Goal: Use online tool/utility: Utilize a website feature to perform a specific function

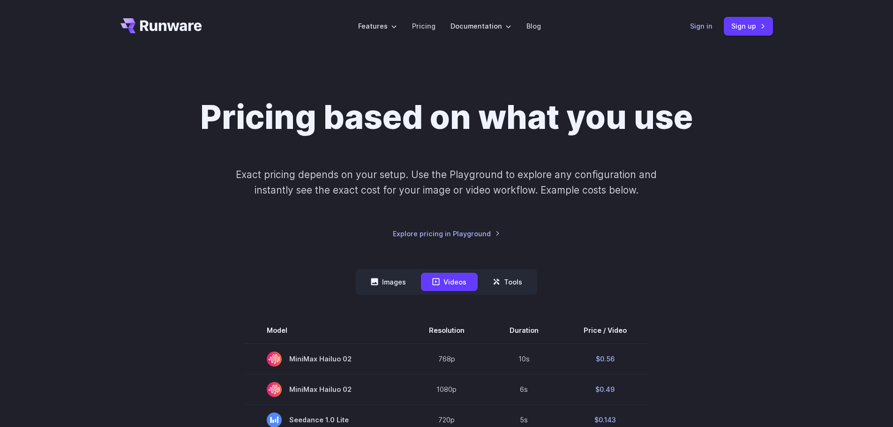
click at [711, 29] on link "Sign in" at bounding box center [701, 26] width 22 height 11
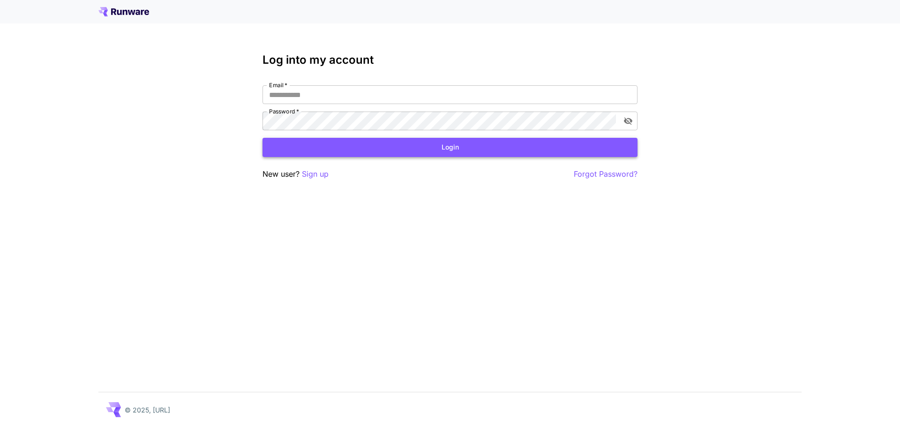
type input "**********"
click at [431, 141] on button "Login" at bounding box center [449, 147] width 375 height 19
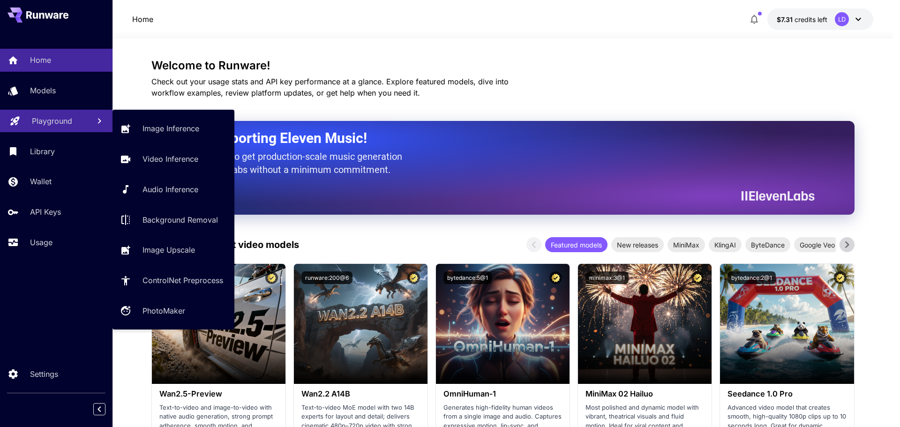
click at [48, 120] on p "Playground" at bounding box center [52, 120] width 40 height 11
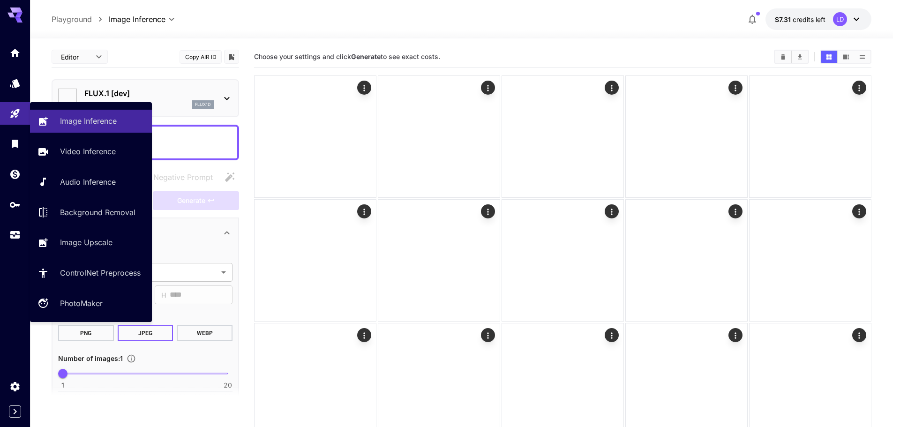
type input "**********"
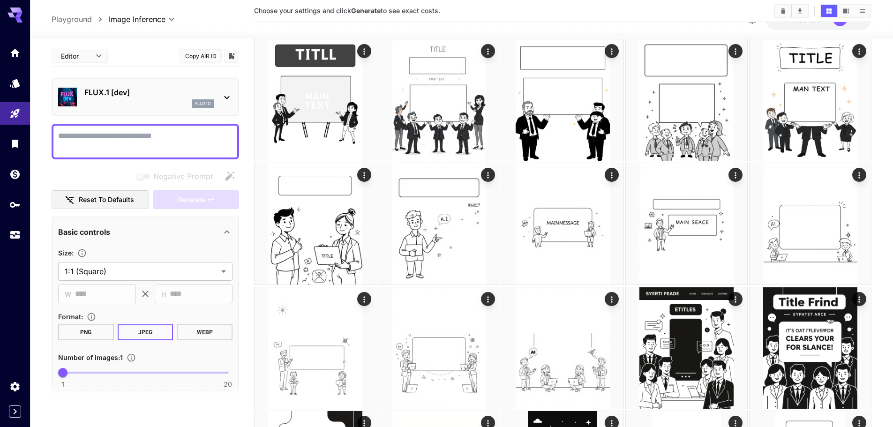
scroll to position [1902, 0]
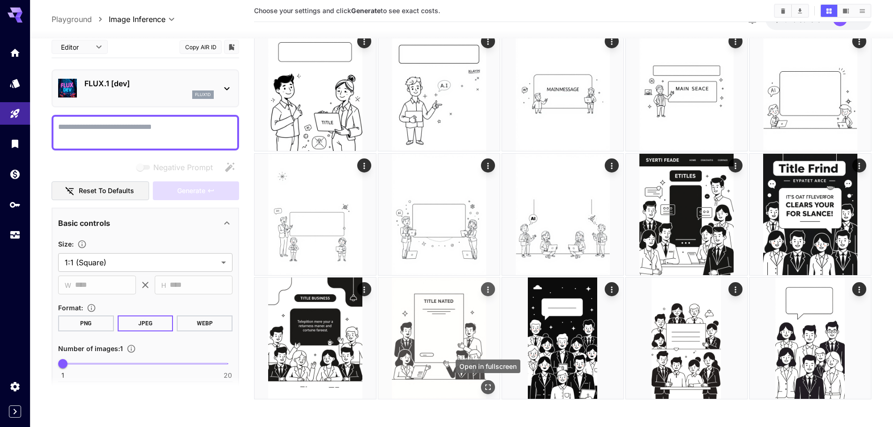
click at [488, 383] on icon "Open in fullscreen" at bounding box center [487, 386] width 9 height 9
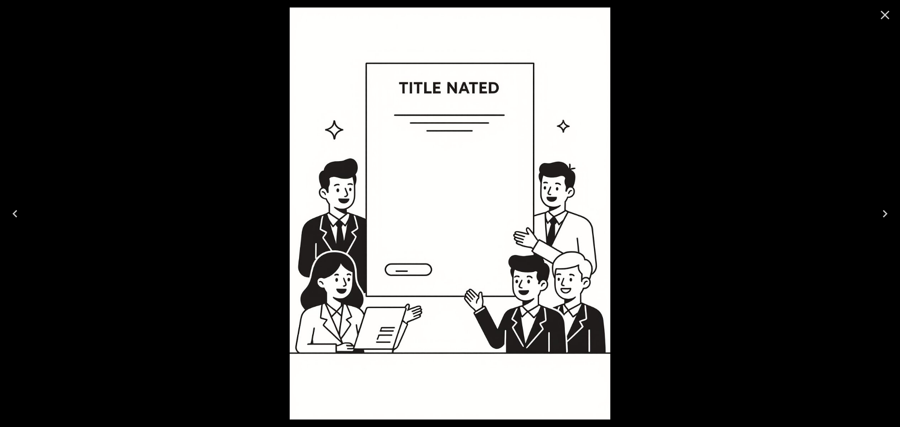
click at [888, 19] on icon "Close" at bounding box center [884, 15] width 9 height 9
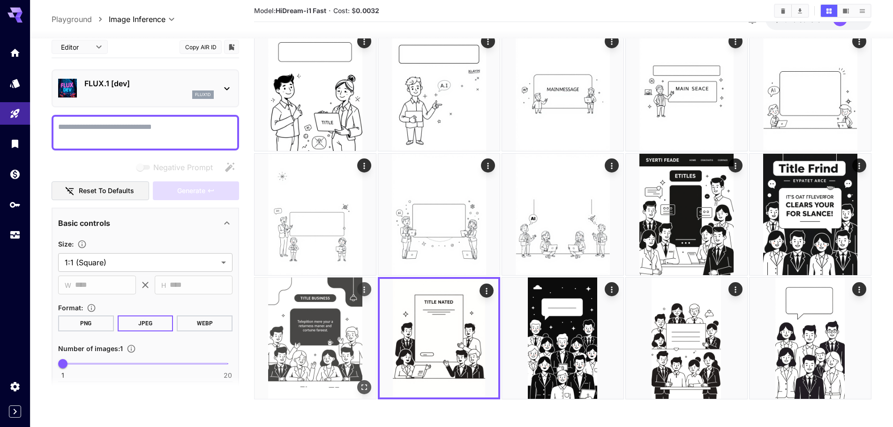
click at [338, 371] on img at bounding box center [314, 337] width 121 height 121
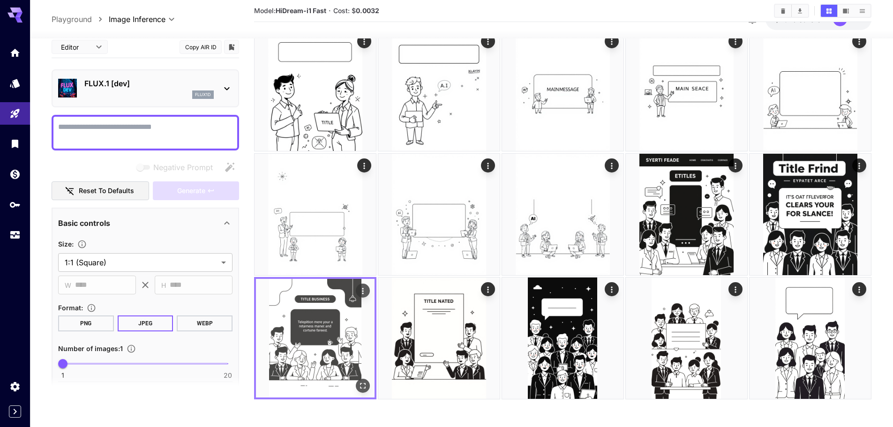
click at [361, 384] on icon "Open in fullscreen" at bounding box center [362, 384] width 9 height 9
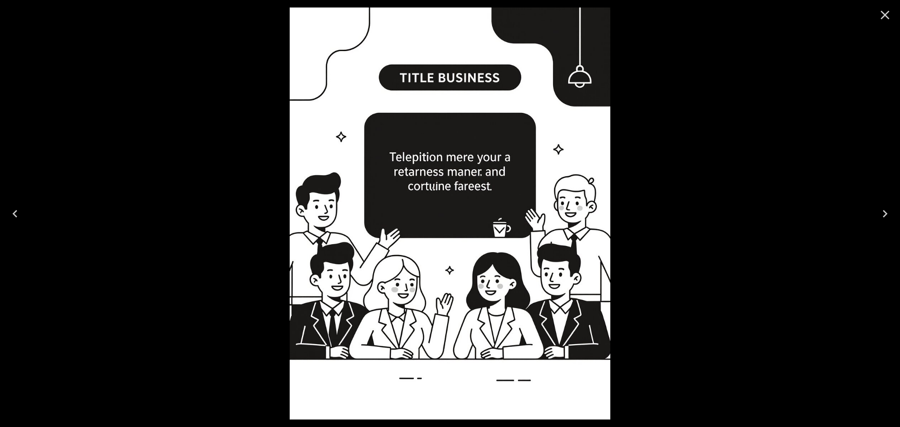
click at [887, 23] on button "Close" at bounding box center [884, 15] width 22 height 22
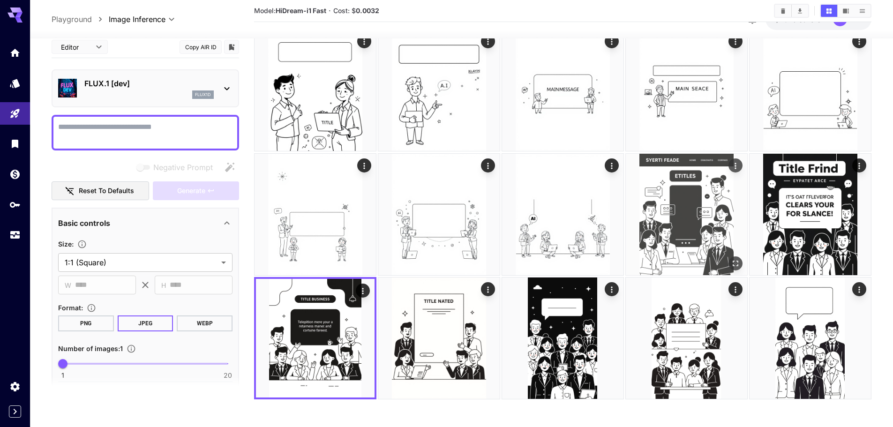
click at [694, 197] on img at bounding box center [686, 214] width 121 height 121
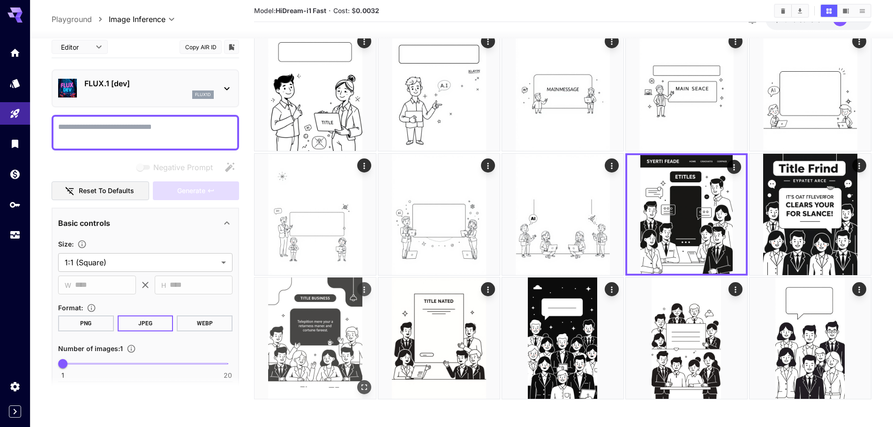
click at [343, 308] on img at bounding box center [314, 337] width 121 height 121
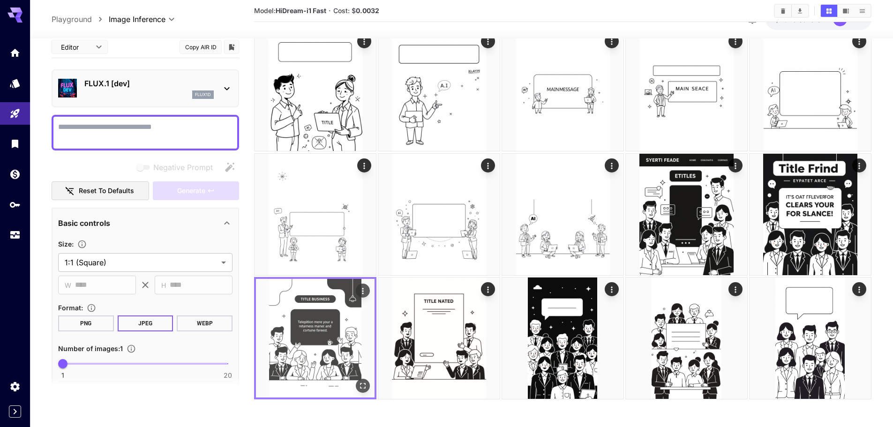
click at [366, 388] on icon "Open in fullscreen" at bounding box center [362, 384] width 9 height 9
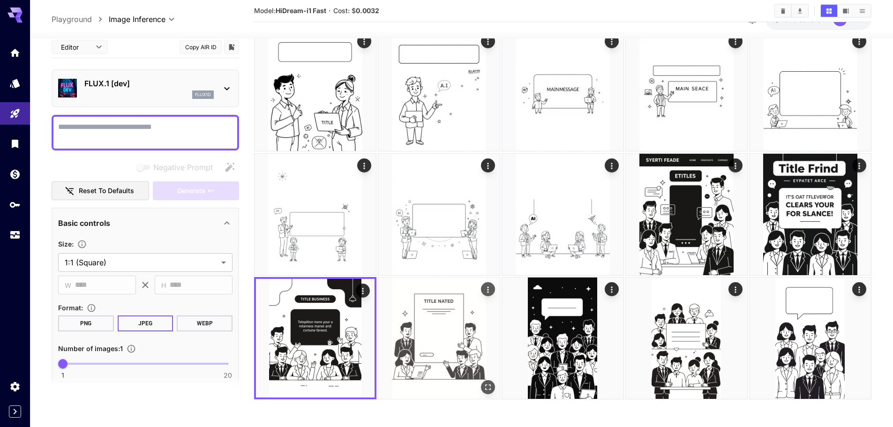
click at [479, 389] on img at bounding box center [438, 337] width 121 height 121
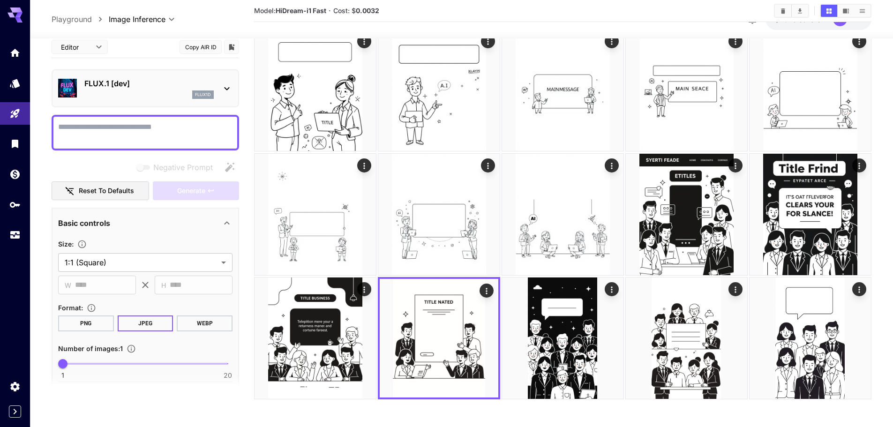
click at [490, 389] on icon "Open in fullscreen" at bounding box center [486, 384] width 9 height 9
click at [480, 285] on div "Actions" at bounding box center [486, 290] width 14 height 14
click at [488, 292] on icon "Actions" at bounding box center [486, 290] width 9 height 9
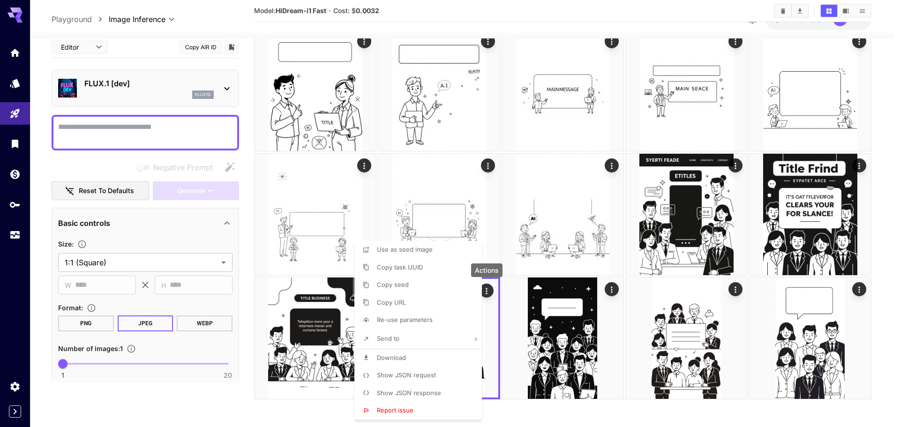
click at [402, 320] on span "Re-use parameters" at bounding box center [405, 319] width 56 height 7
type input "*********"
type input "*"
type input "*******"
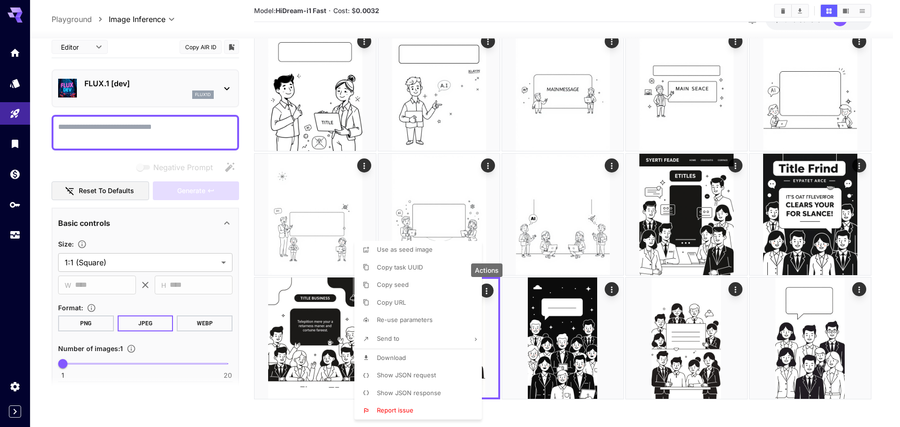
type input "**"
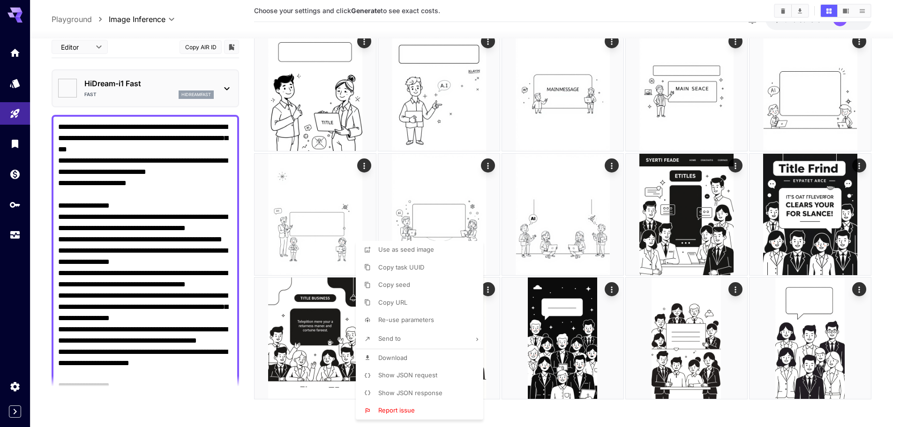
type textarea "**********"
type input "**********"
type input "***"
type input "****"
type input "*"
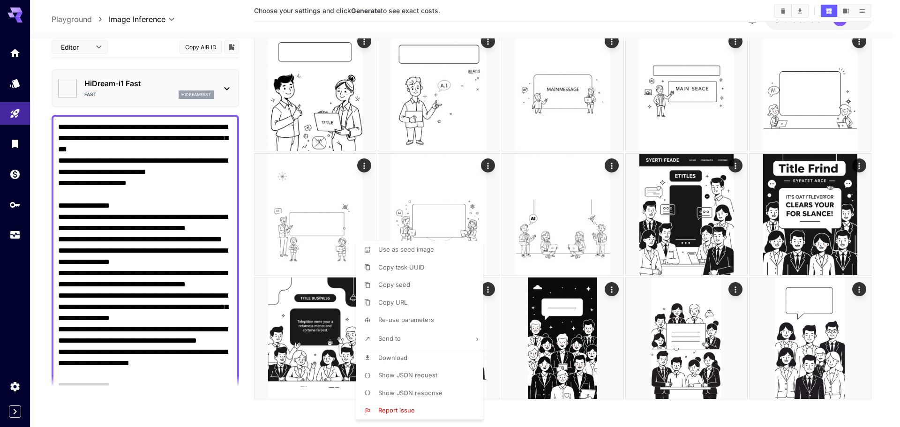
type input "**"
type input "*"
type input "**"
type input "*******"
click at [241, 298] on div at bounding box center [450, 213] width 900 height 427
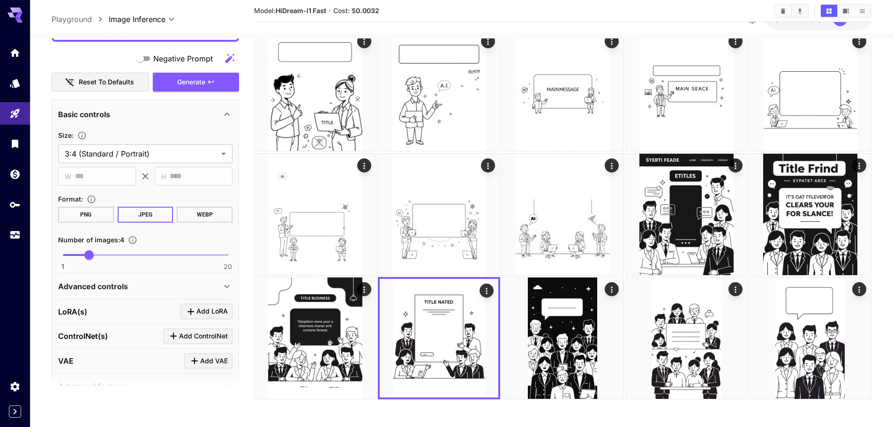
scroll to position [457, 0]
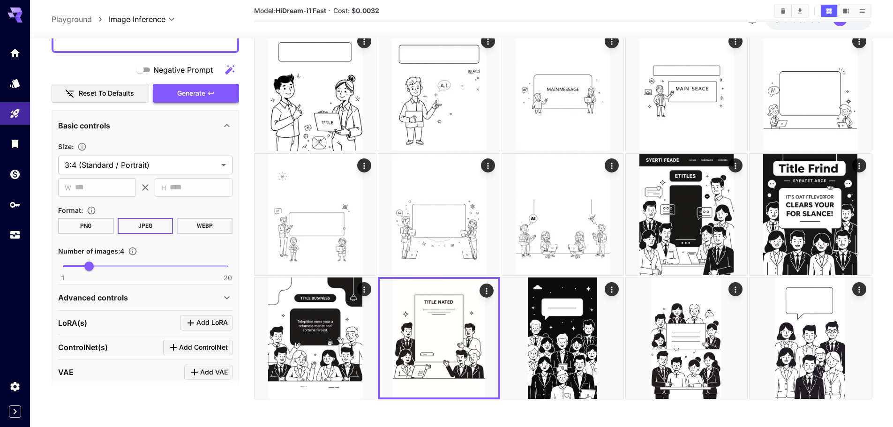
click at [209, 94] on button "Generate" at bounding box center [196, 93] width 86 height 19
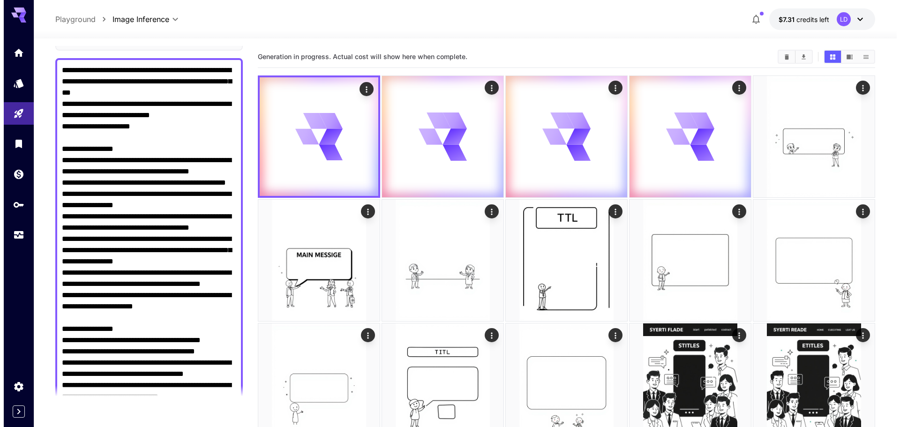
scroll to position [0, 0]
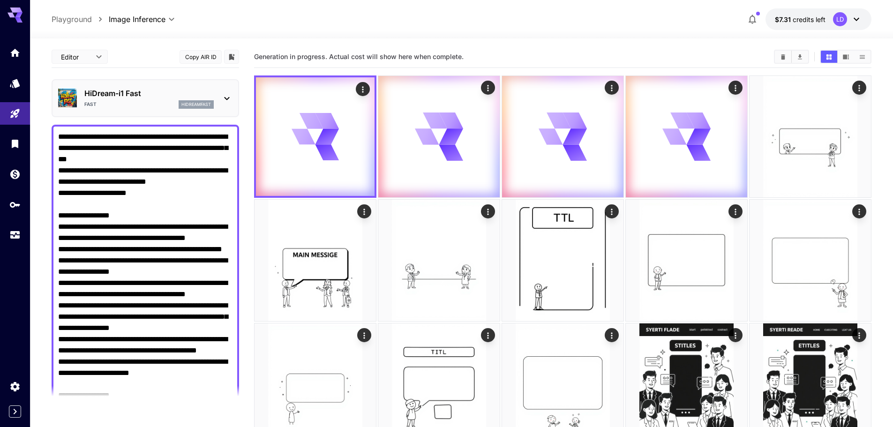
click at [200, 98] on p "HiDream-i1 Fast" at bounding box center [148, 93] width 129 height 11
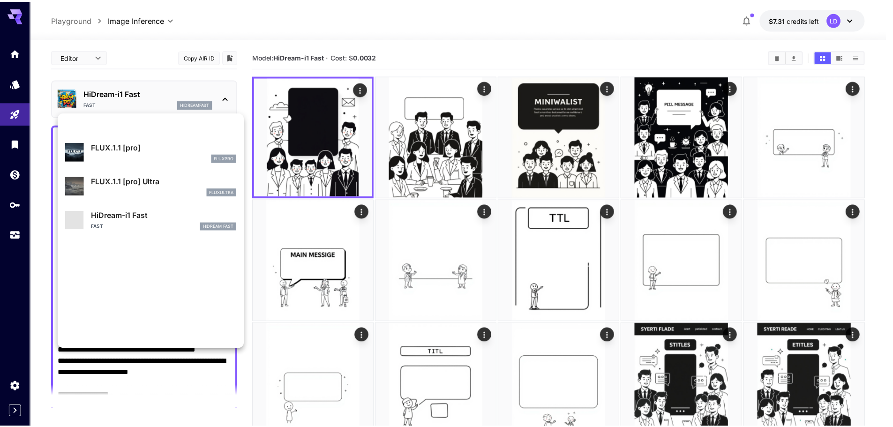
scroll to position [758, 0]
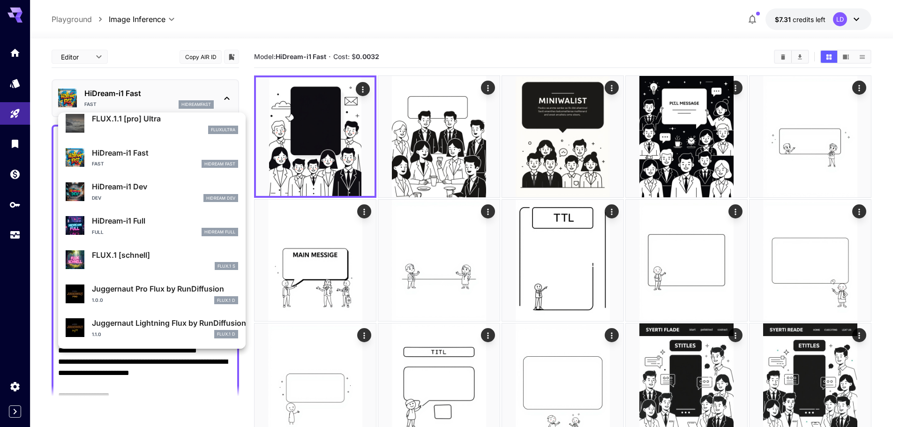
click at [162, 335] on div "1.1.0 FLUX.1 D" at bounding box center [165, 334] width 146 height 8
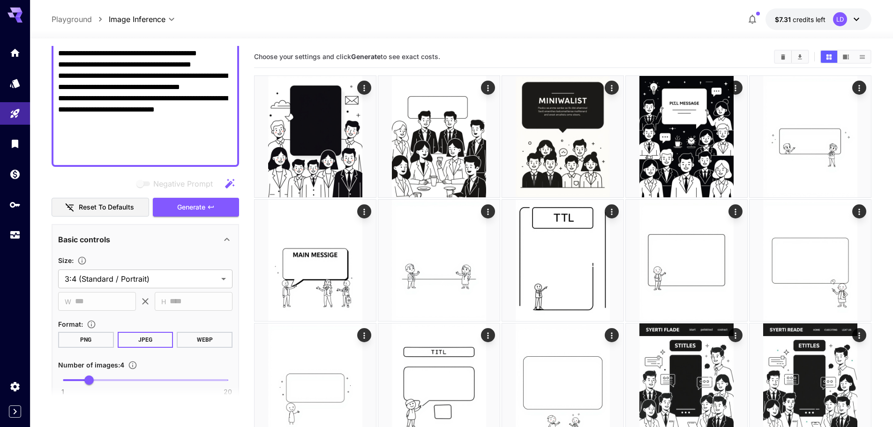
scroll to position [365, 0]
click at [203, 201] on span "Generate" at bounding box center [191, 207] width 28 height 12
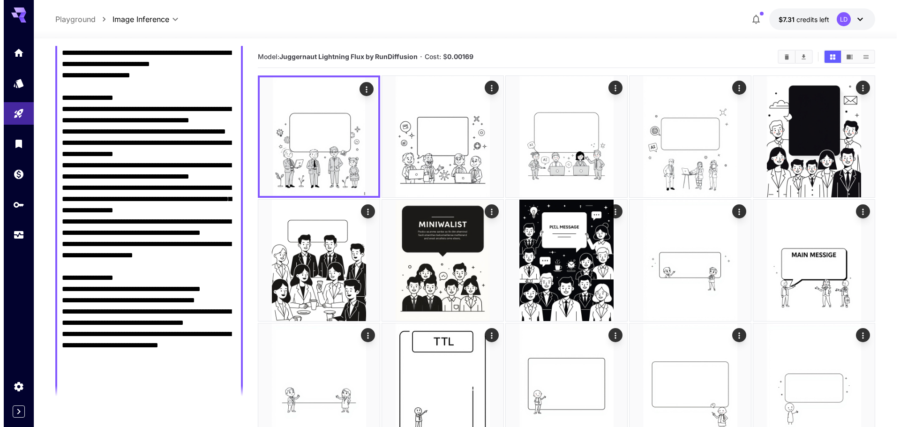
scroll to position [0, 0]
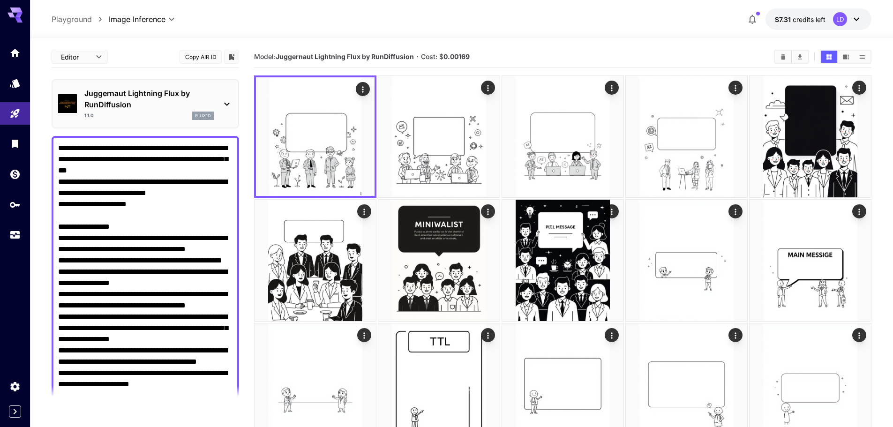
click at [199, 108] on p "Juggernaut Lightning Flux by RunDiffusion" at bounding box center [148, 99] width 129 height 22
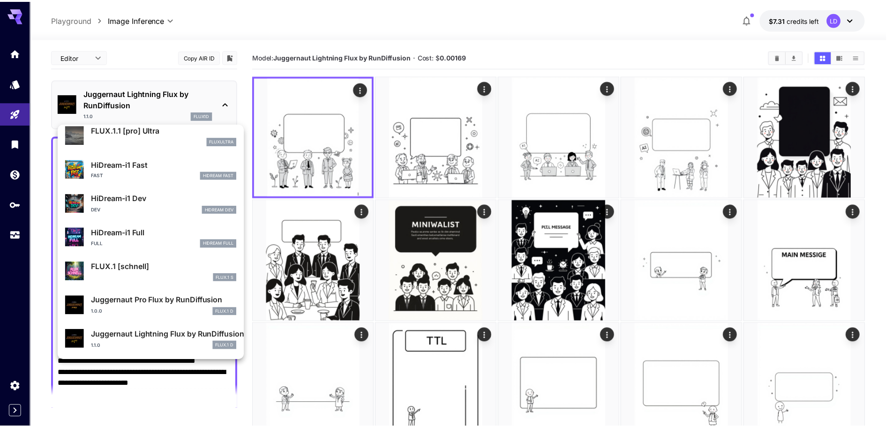
scroll to position [758, 0]
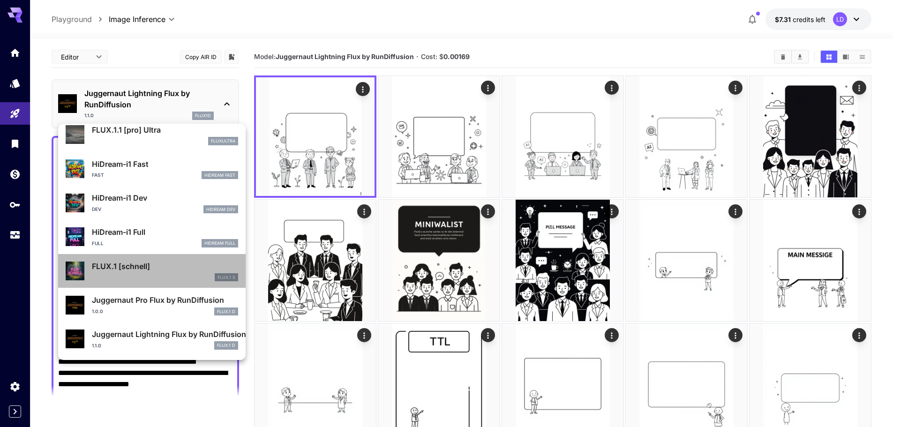
click at [183, 276] on div "FLUX.1 S" at bounding box center [165, 277] width 146 height 8
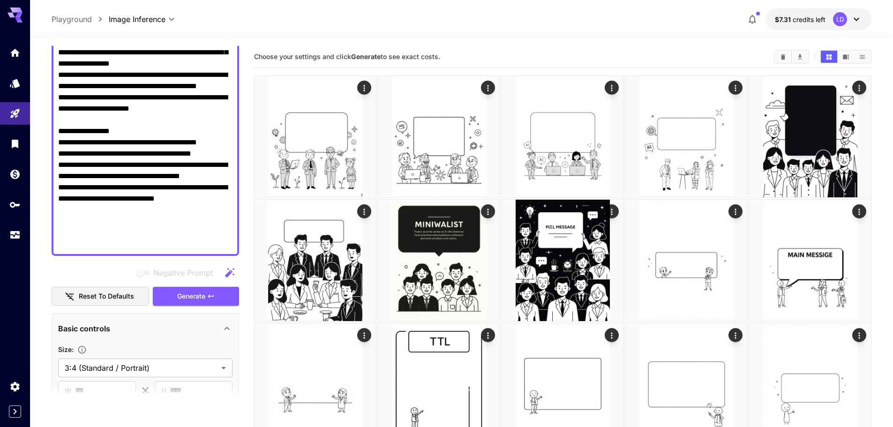
scroll to position [265, 0]
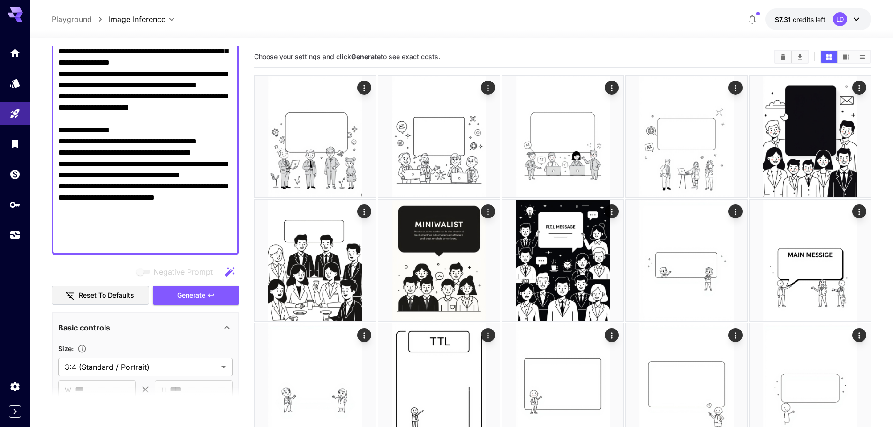
click at [193, 310] on div "**********" at bounding box center [145, 210] width 187 height 858
click at [209, 301] on button "Generate" at bounding box center [196, 295] width 86 height 19
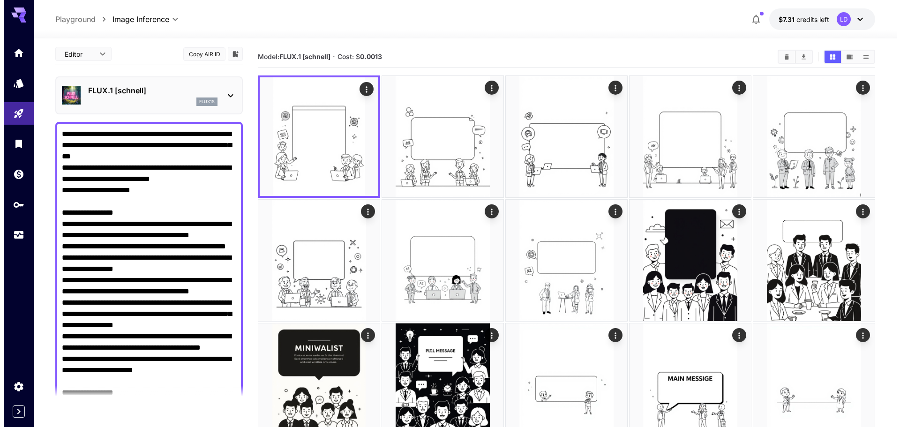
scroll to position [0, 0]
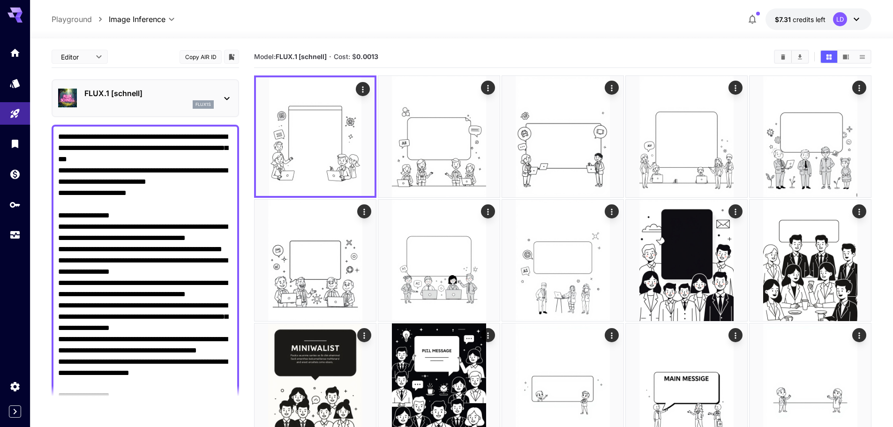
click at [194, 114] on div "FLUX.1 [schnell] flux1s" at bounding box center [145, 98] width 187 height 38
click at [219, 104] on div "FLUX.1 [schnell] flux1s" at bounding box center [145, 98] width 174 height 29
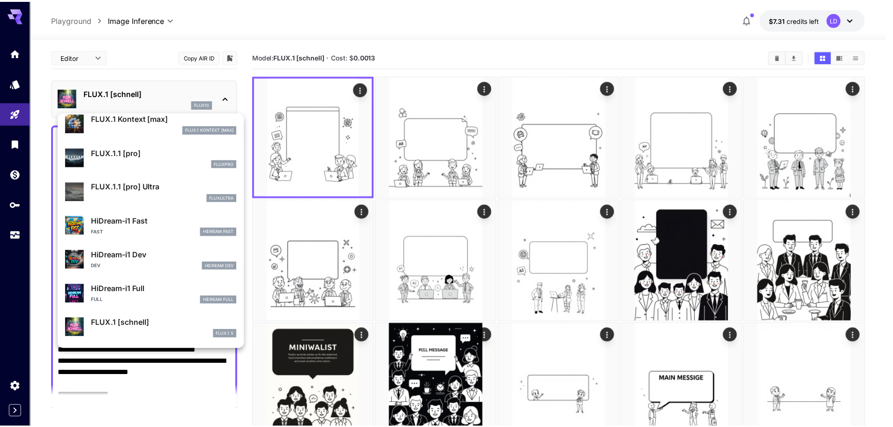
scroll to position [690, 0]
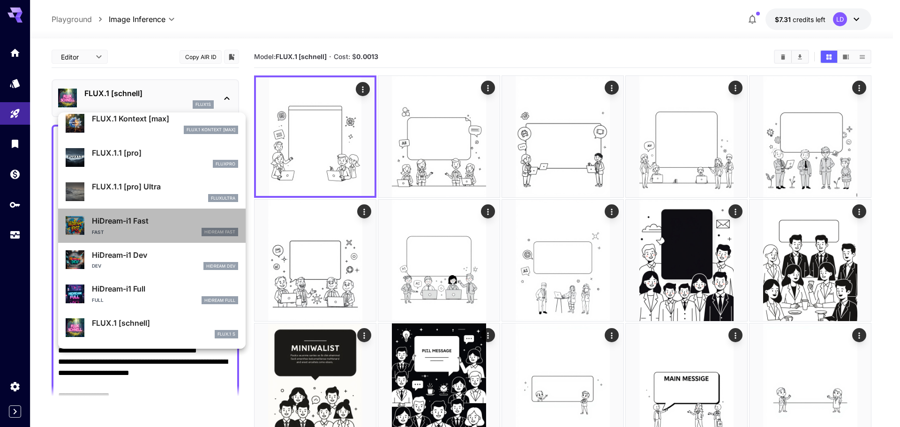
click at [183, 233] on div "Fast HiDream Fast" at bounding box center [165, 232] width 146 height 8
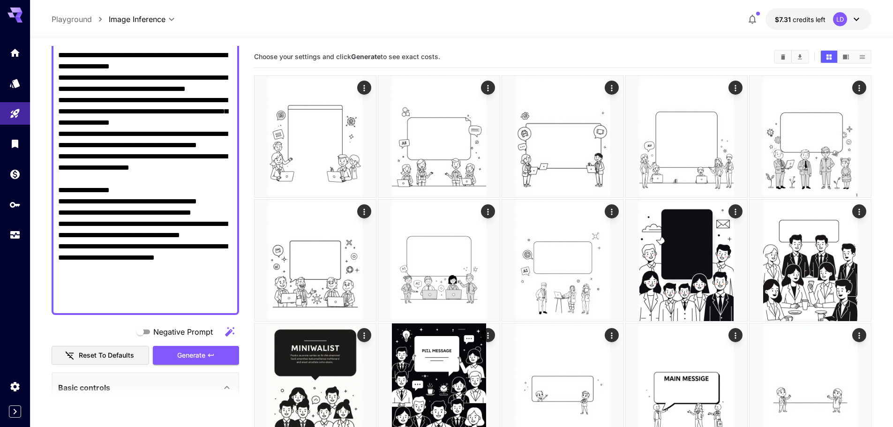
scroll to position [216, 0]
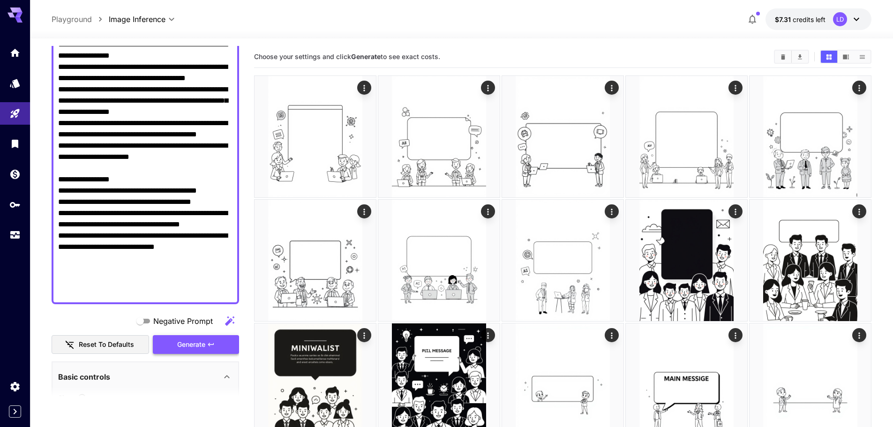
click at [198, 351] on button "Generate" at bounding box center [196, 344] width 86 height 19
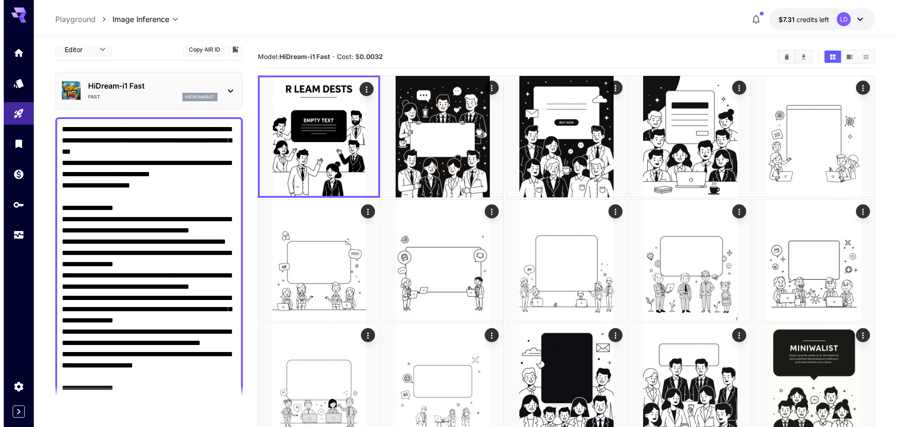
scroll to position [0, 0]
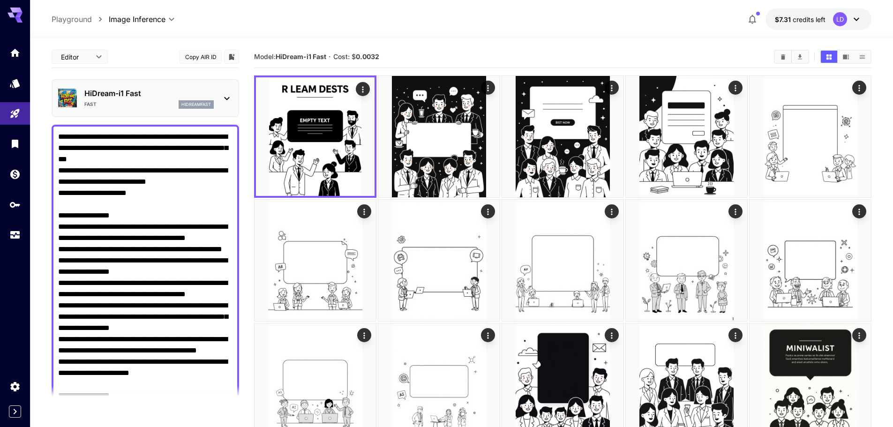
click at [126, 101] on div "Fast hidreamfast" at bounding box center [148, 104] width 129 height 8
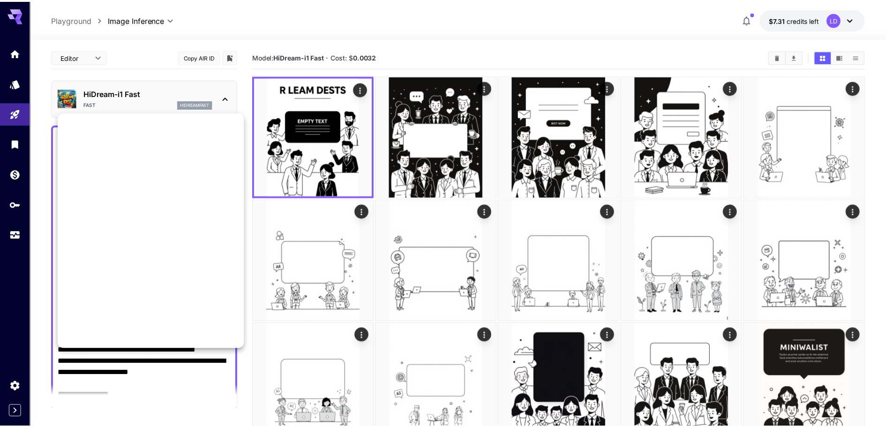
scroll to position [818, 0]
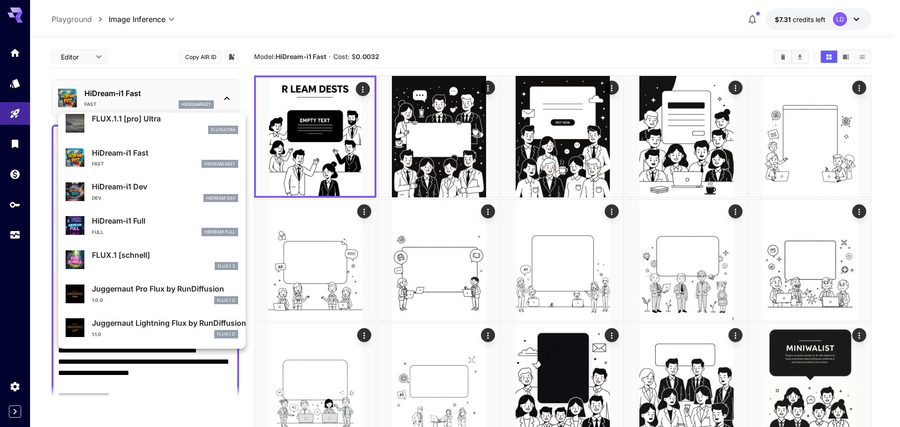
click at [153, 334] on div "1.1.0 FLUX.1 D" at bounding box center [165, 334] width 146 height 8
type input "*"
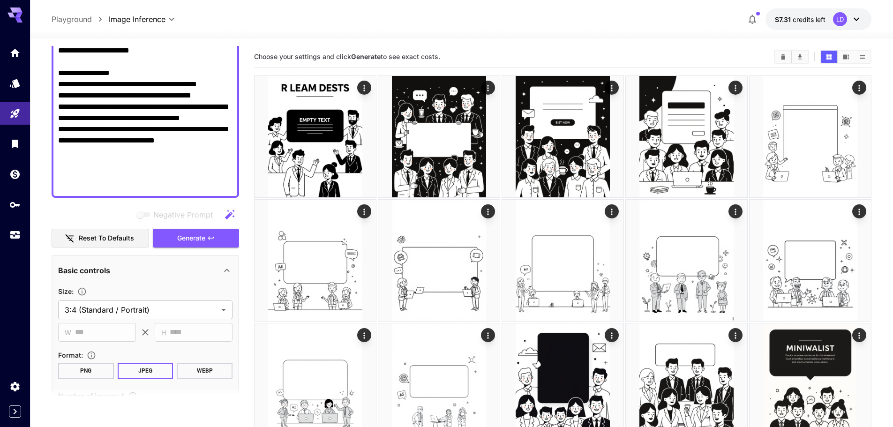
scroll to position [334, 0]
click at [217, 234] on button "Generate" at bounding box center [196, 237] width 86 height 19
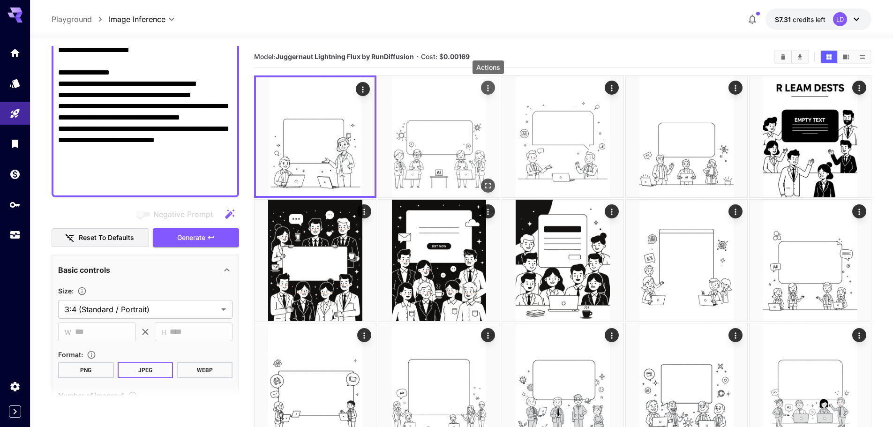
click at [487, 94] on button "Actions" at bounding box center [488, 88] width 14 height 14
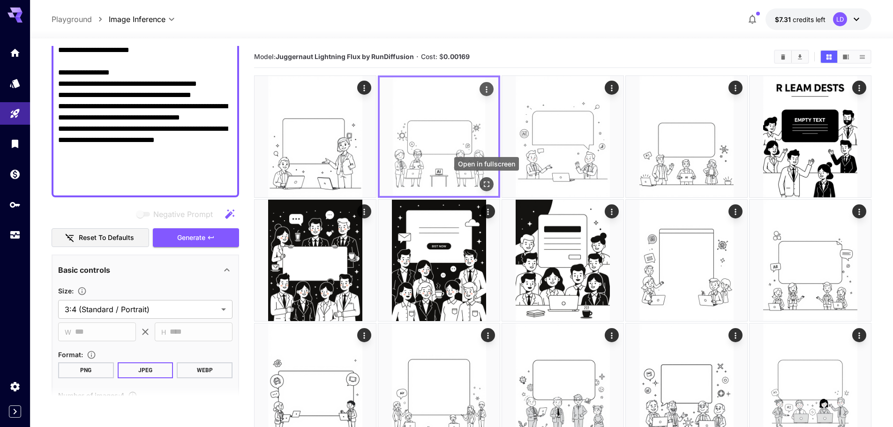
click at [480, 184] on button "Open in fullscreen" at bounding box center [486, 184] width 14 height 14
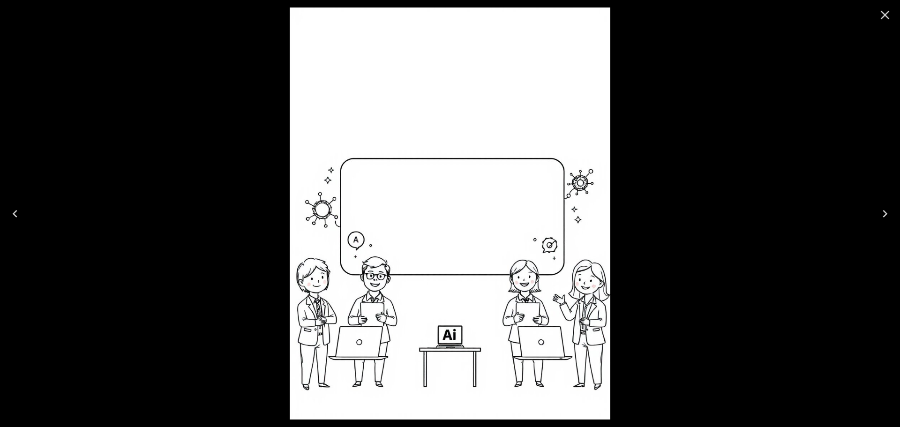
click at [711, 208] on div at bounding box center [450, 213] width 900 height 427
click at [883, 19] on icon "Close" at bounding box center [884, 14] width 15 height 15
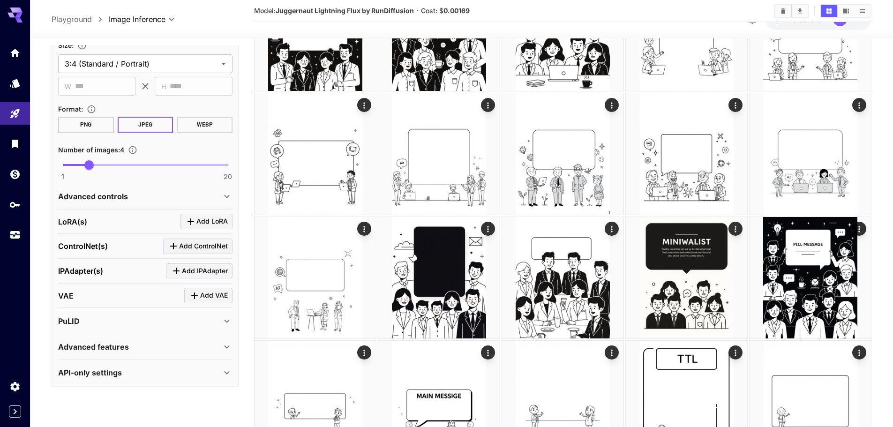
scroll to position [580, 0]
click at [207, 218] on span "Add LoRA" at bounding box center [211, 221] width 31 height 12
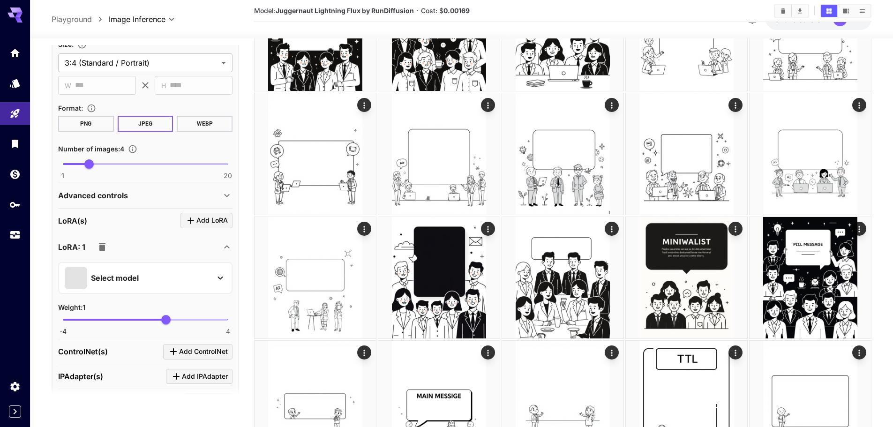
click at [173, 281] on div "Select model" at bounding box center [138, 278] width 146 height 22
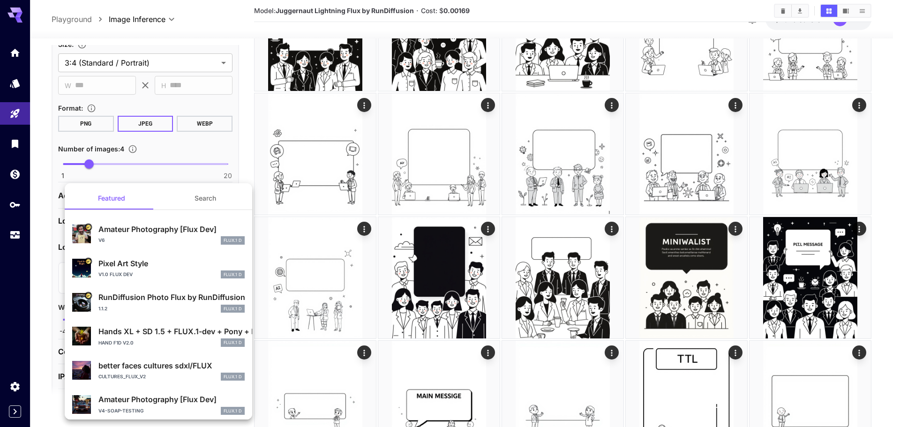
click at [190, 164] on div at bounding box center [450, 213] width 900 height 427
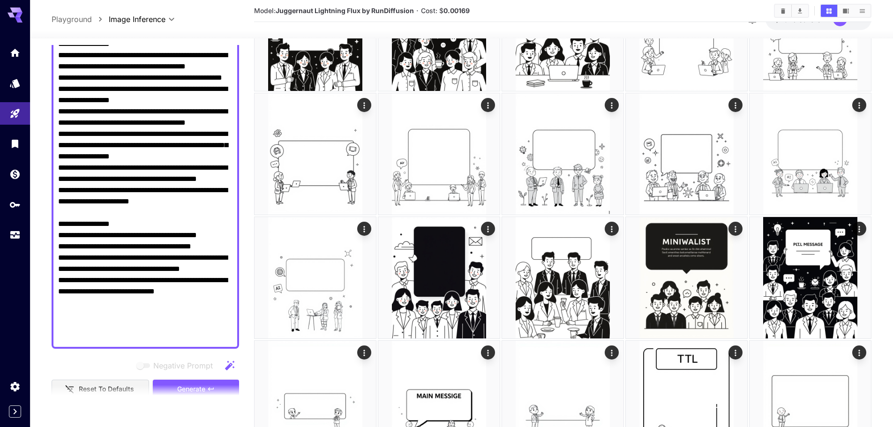
scroll to position [0, 0]
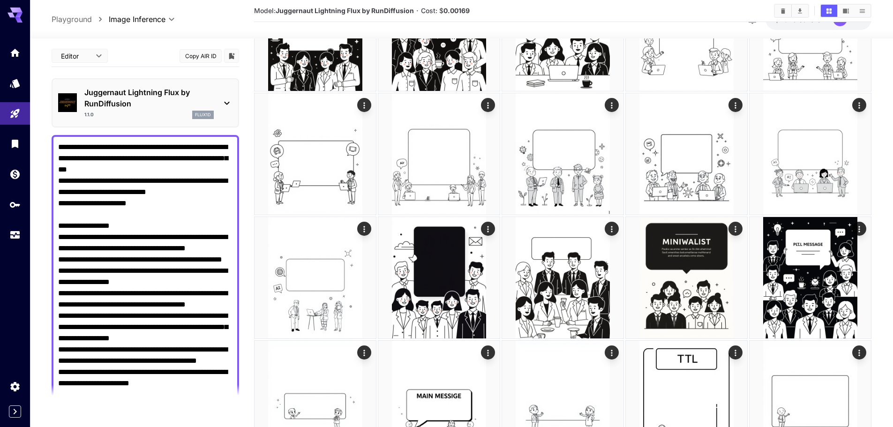
click at [175, 118] on div "1.1.0 flux1d" at bounding box center [148, 115] width 129 height 8
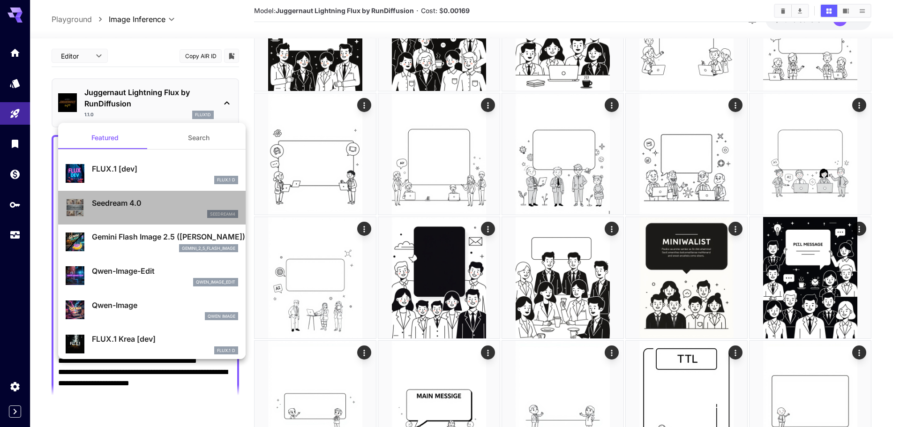
click at [159, 204] on p "Seedream 4.0" at bounding box center [165, 202] width 146 height 11
type input "**********"
type input "****"
type input "*"
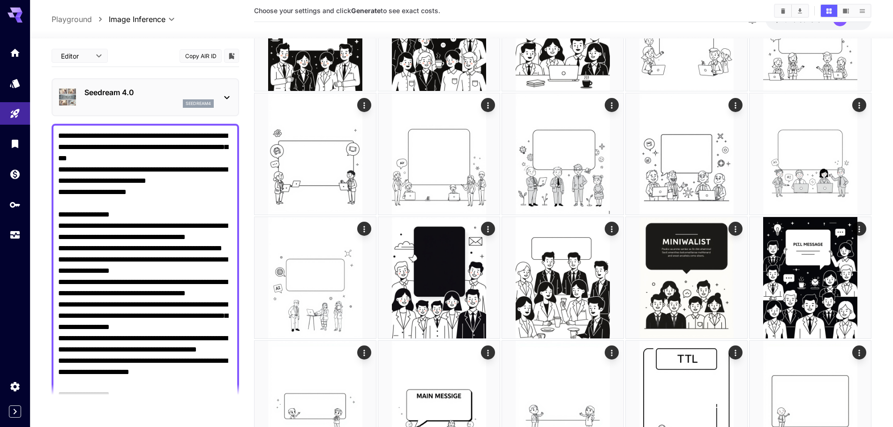
click at [147, 109] on div "Seedream 4.0 seedream4" at bounding box center [145, 97] width 174 height 29
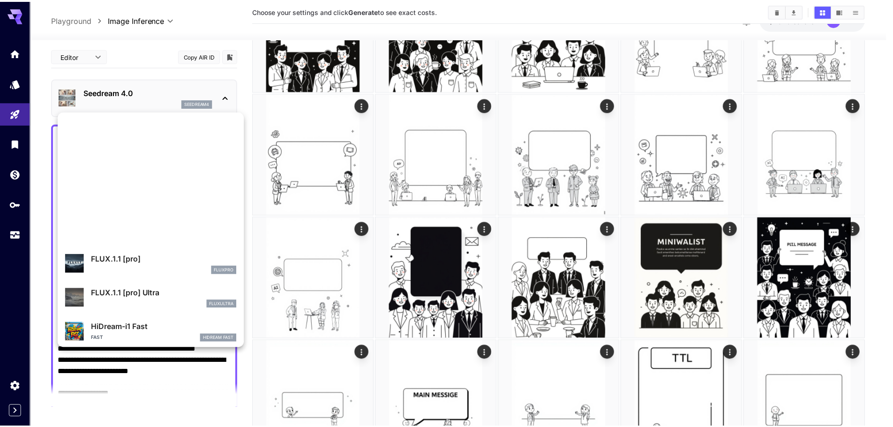
scroll to position [758, 0]
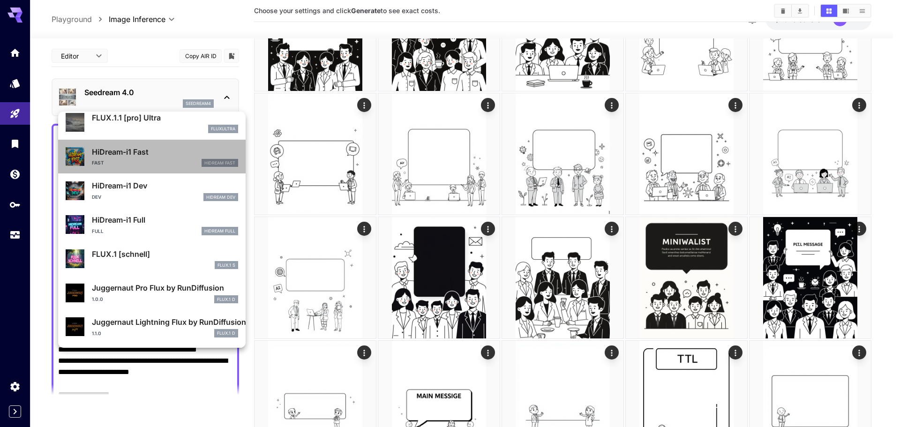
click at [161, 170] on div "HiDream-i1 Fast Fast HiDream Fast" at bounding box center [152, 156] width 172 height 29
type input "**********"
type input "***"
type input "****"
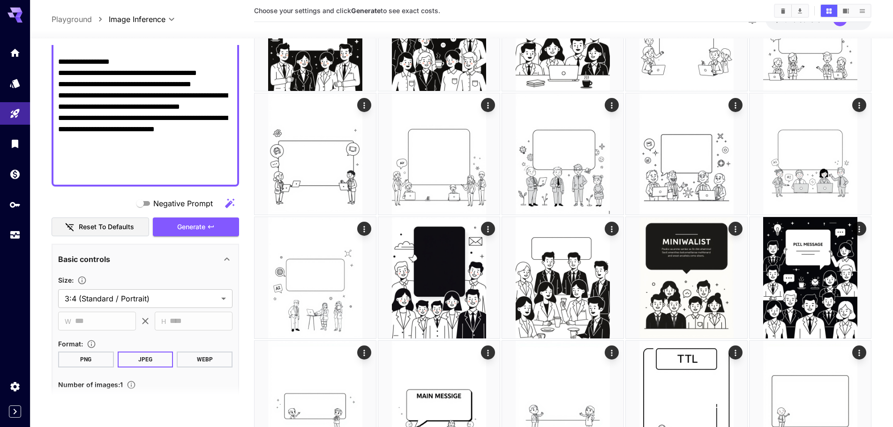
scroll to position [535, 0]
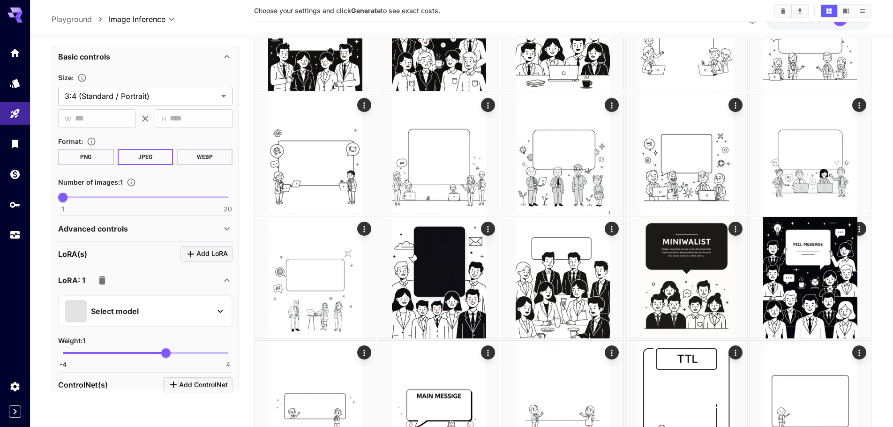
click at [176, 322] on div "Select model" at bounding box center [145, 311] width 174 height 32
click at [194, 310] on div "Select model" at bounding box center [138, 311] width 146 height 22
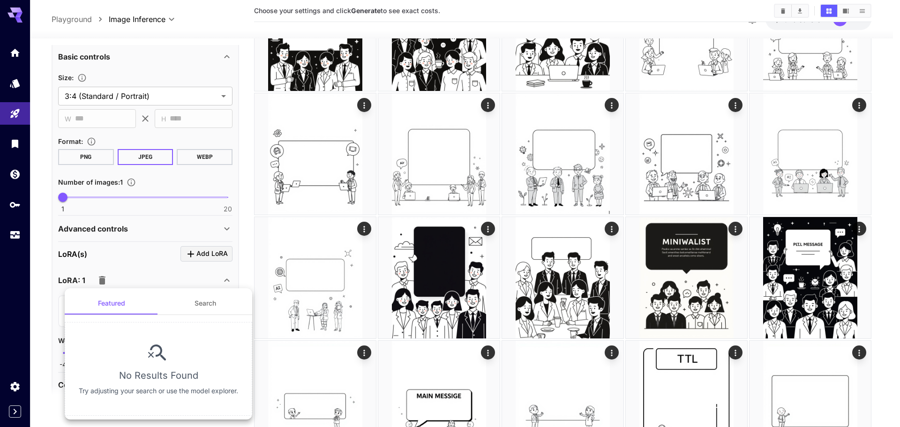
click at [195, 301] on button "Search" at bounding box center [205, 303] width 94 height 22
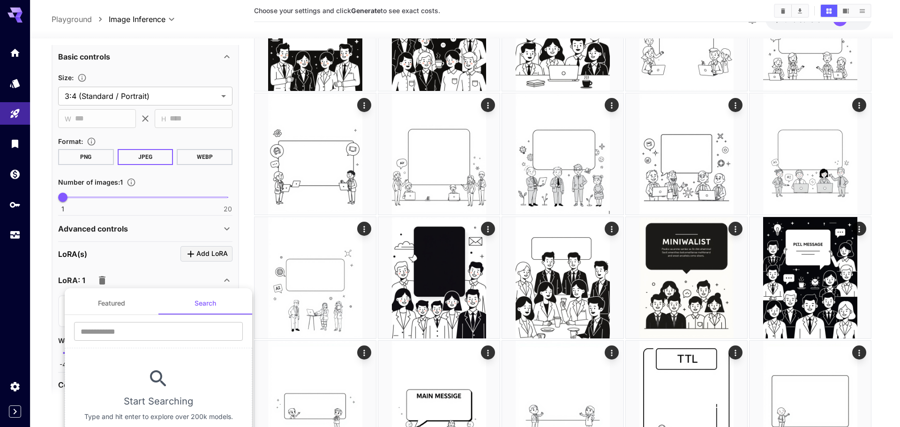
click at [152, 265] on div at bounding box center [450, 213] width 900 height 427
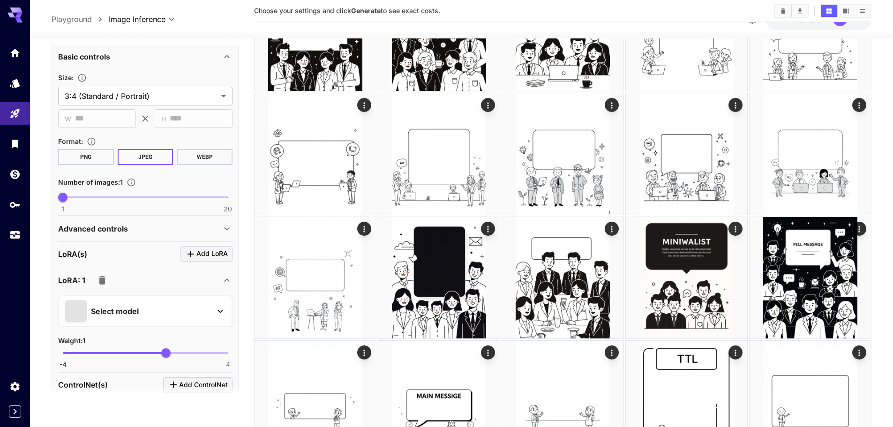
click at [113, 279] on div "LoRA: 1" at bounding box center [139, 280] width 163 height 19
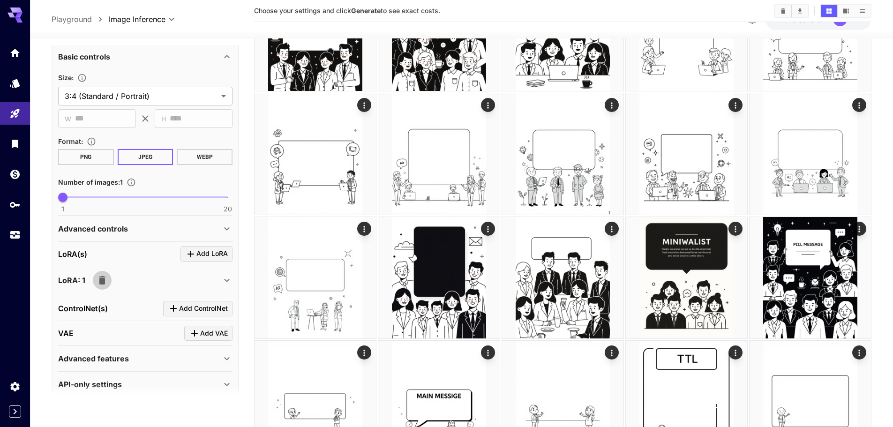
click at [97, 281] on icon "button" at bounding box center [102, 280] width 11 height 11
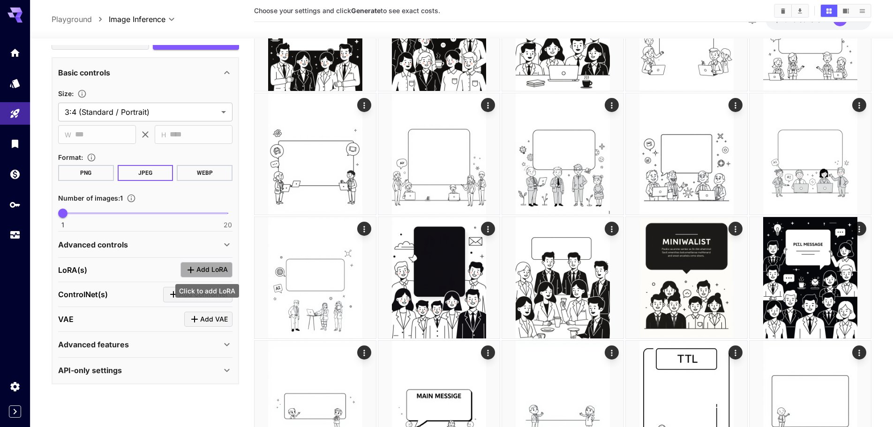
click at [200, 275] on span "Add LoRA" at bounding box center [211, 270] width 31 height 12
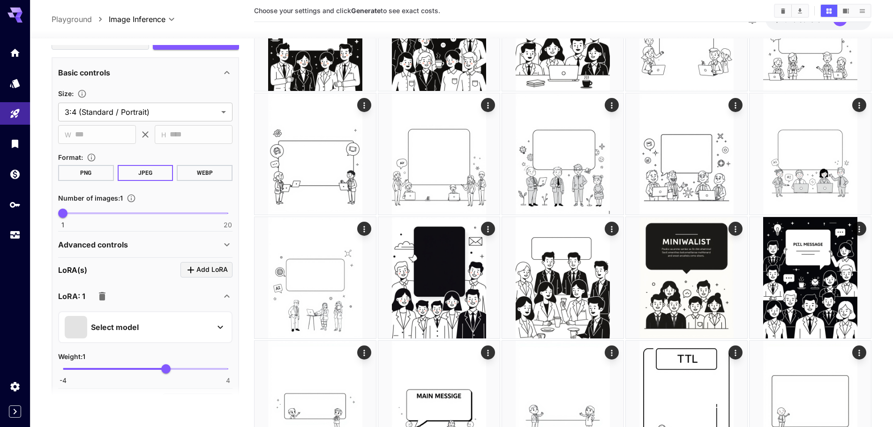
click at [161, 325] on div "Select model" at bounding box center [138, 327] width 146 height 22
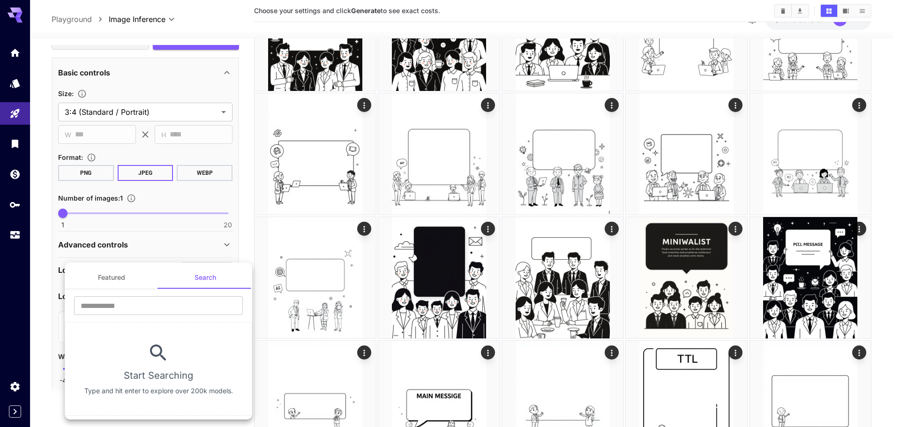
click at [152, 245] on div at bounding box center [450, 213] width 900 height 427
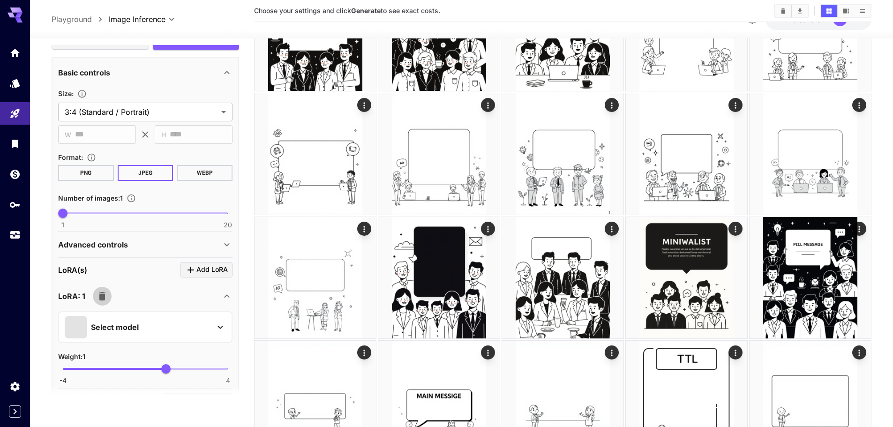
click at [103, 298] on icon "button" at bounding box center [102, 296] width 7 height 8
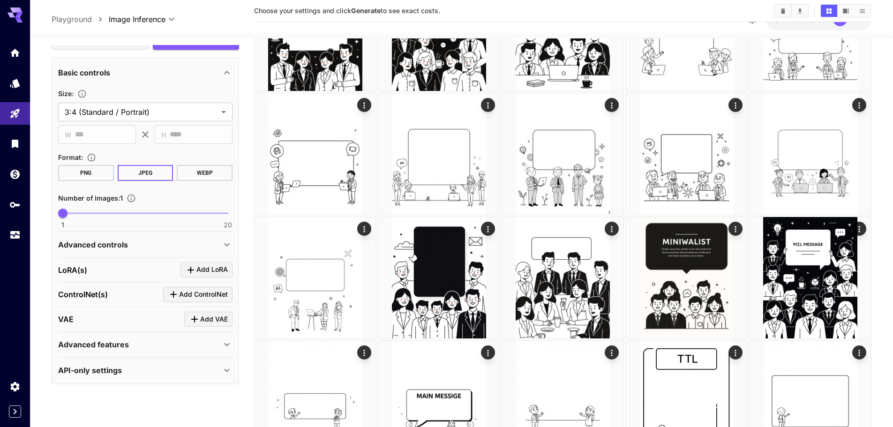
scroll to position [231, 0]
click at [213, 322] on div "Click to add ControlNet" at bounding box center [198, 312] width 83 height 21
click at [196, 321] on div "Click to add ControlNet" at bounding box center [198, 316] width 81 height 14
click at [193, 331] on div "Click to add VAE" at bounding box center [209, 337] width 62 height 21
click at [206, 319] on span "Add VAE" at bounding box center [214, 319] width 28 height 12
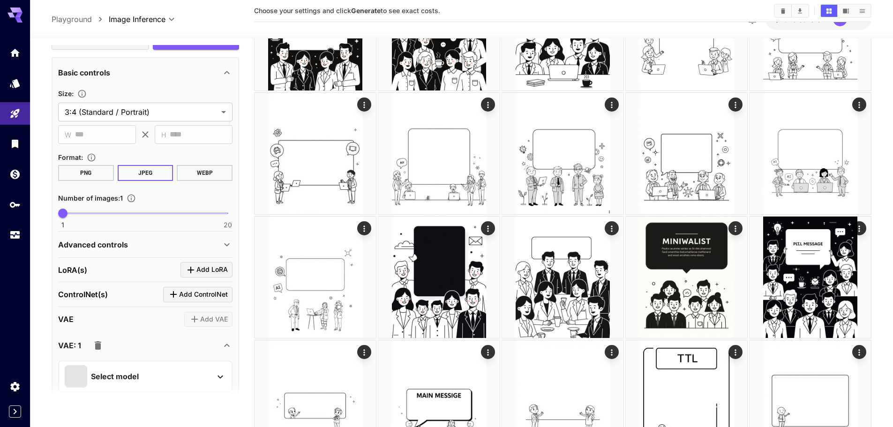
click at [147, 374] on div "Select model" at bounding box center [138, 376] width 146 height 22
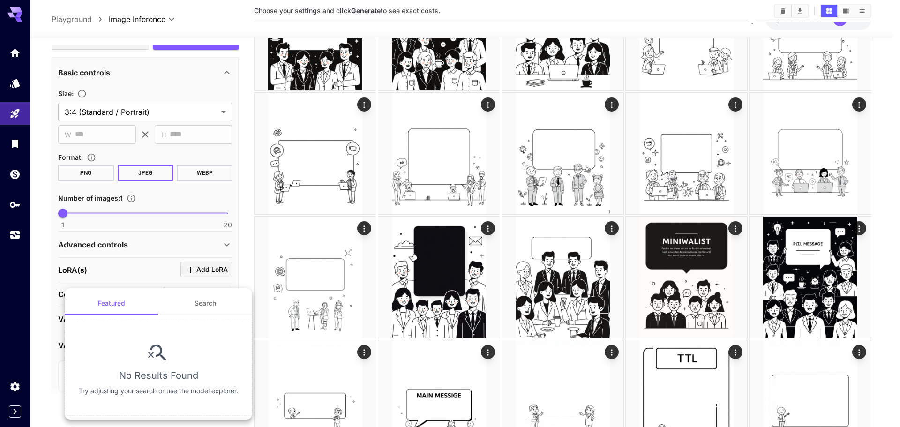
click at [212, 253] on div at bounding box center [450, 213] width 900 height 427
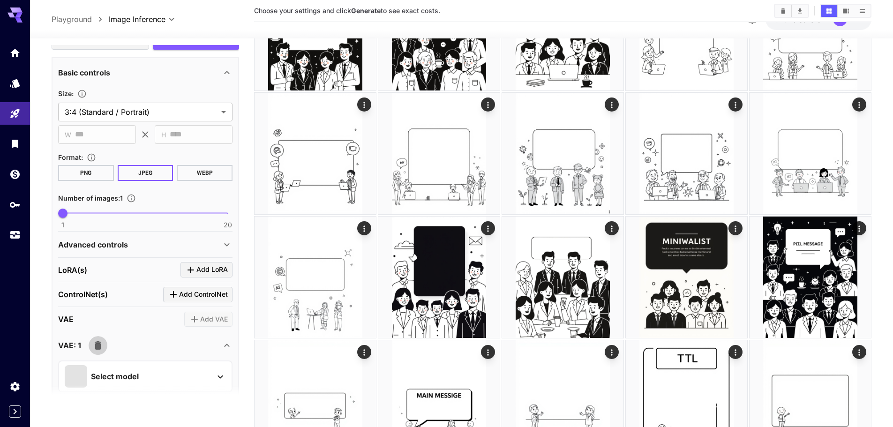
click at [92, 345] on icon "button" at bounding box center [97, 345] width 11 height 11
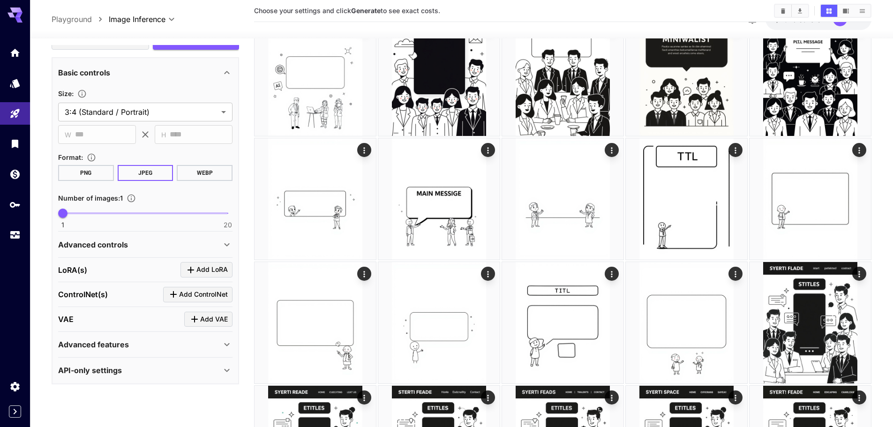
scroll to position [433, 0]
click at [92, 345] on p "Advanced features" at bounding box center [93, 344] width 71 height 11
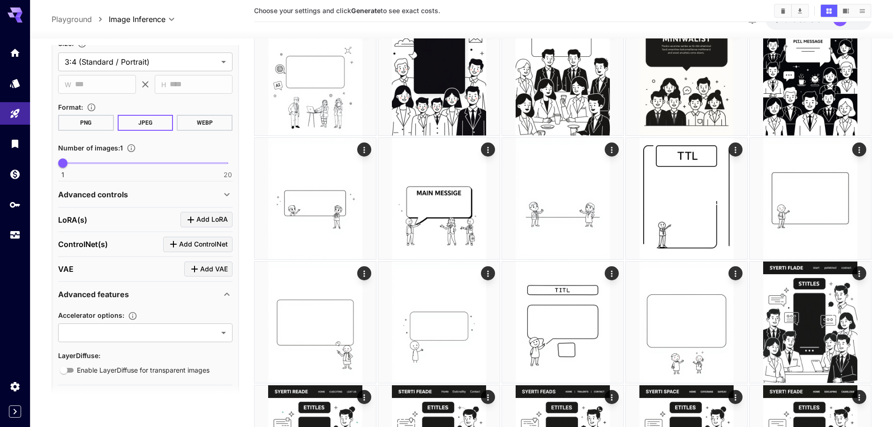
scroll to position [570, 0]
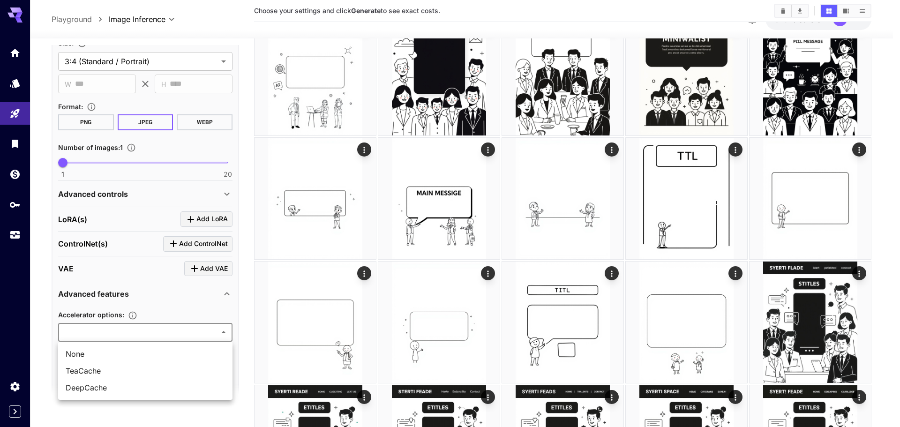
click at [117, 368] on span "TeaCache" at bounding box center [145, 370] width 159 height 11
type input "********"
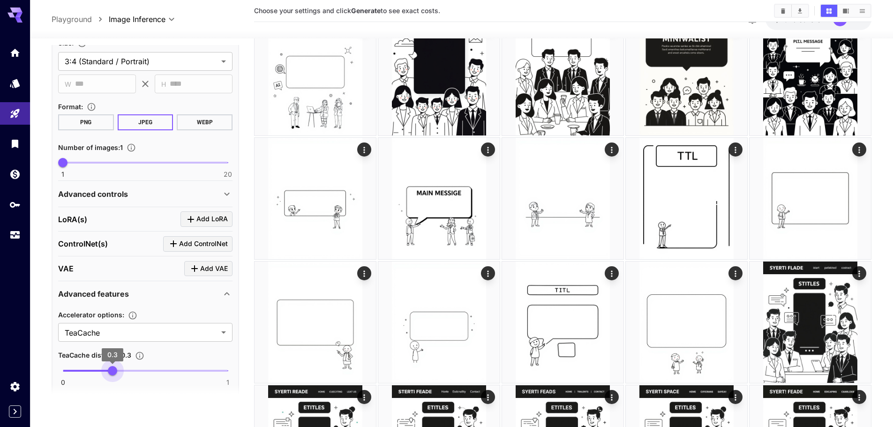
click at [117, 368] on span "0 1 0.3" at bounding box center [145, 371] width 165 height 14
click at [164, 371] on span at bounding box center [145, 371] width 165 height 2
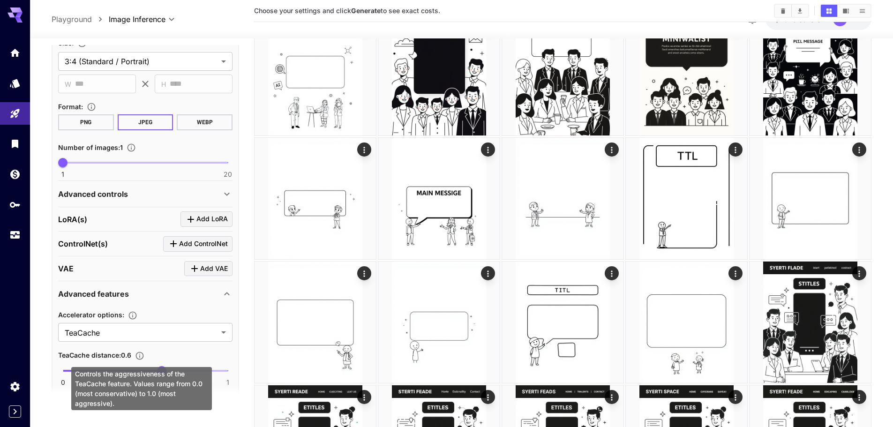
click at [140, 354] on icon "Controls the aggressiveness of the TeaCache feature. Values range from 0.0 (mos…" at bounding box center [139, 355] width 9 height 9
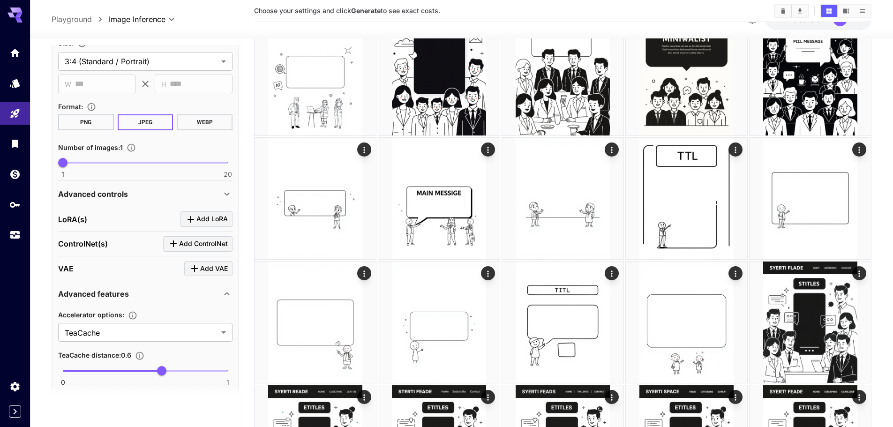
click at [106, 373] on span "0 1 0.6" at bounding box center [145, 371] width 165 height 14
type input "***"
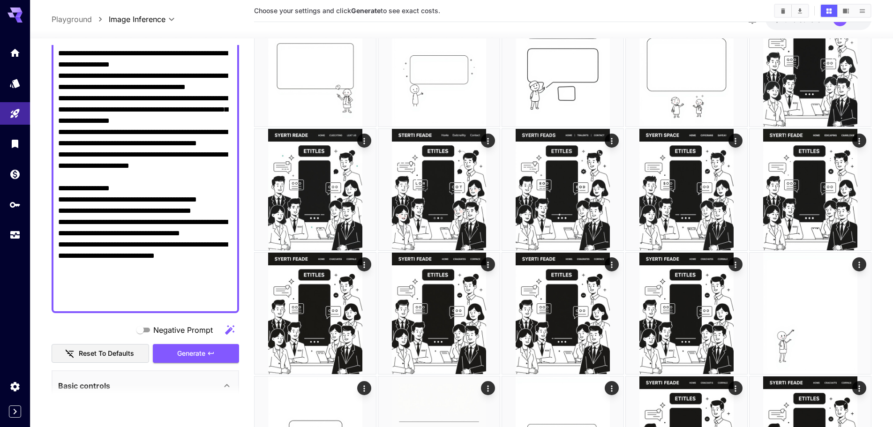
scroll to position [207, 0]
click at [218, 356] on button "Generate" at bounding box center [196, 352] width 86 height 19
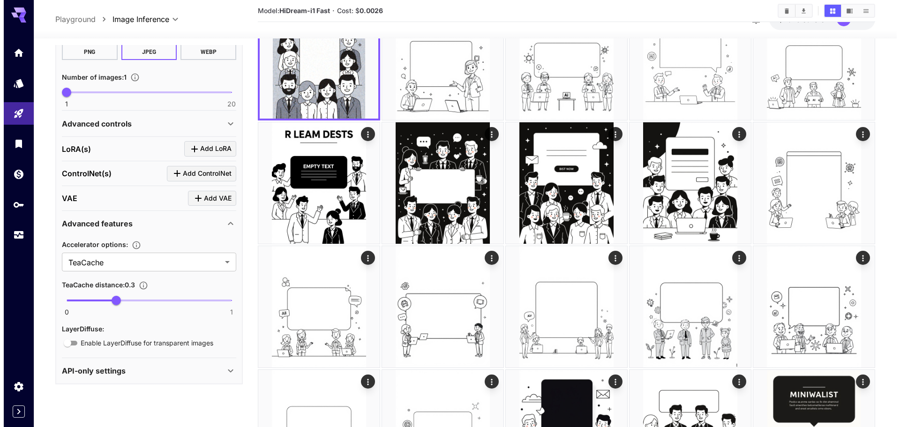
scroll to position [78, 0]
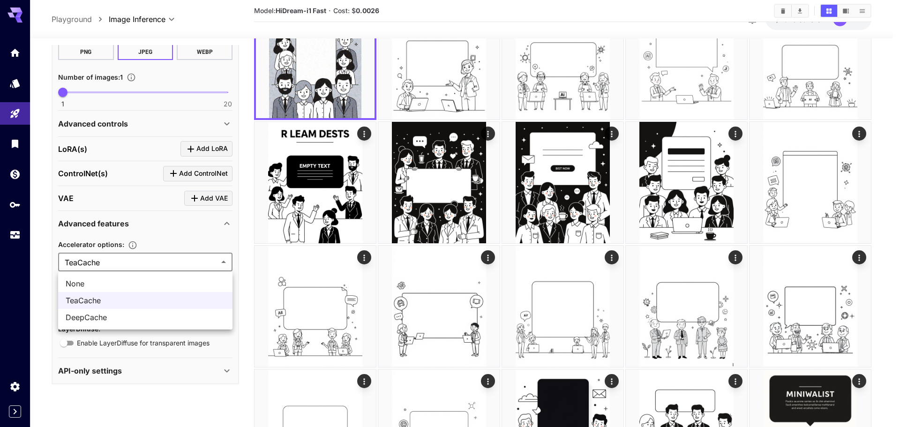
click at [137, 312] on span "DeepCache" at bounding box center [145, 317] width 159 height 11
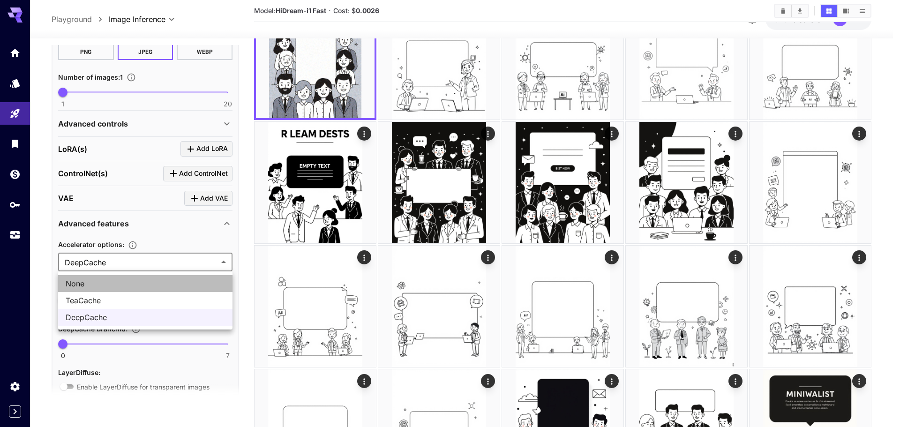
click at [101, 280] on span "None" at bounding box center [145, 283] width 159 height 11
type input "****"
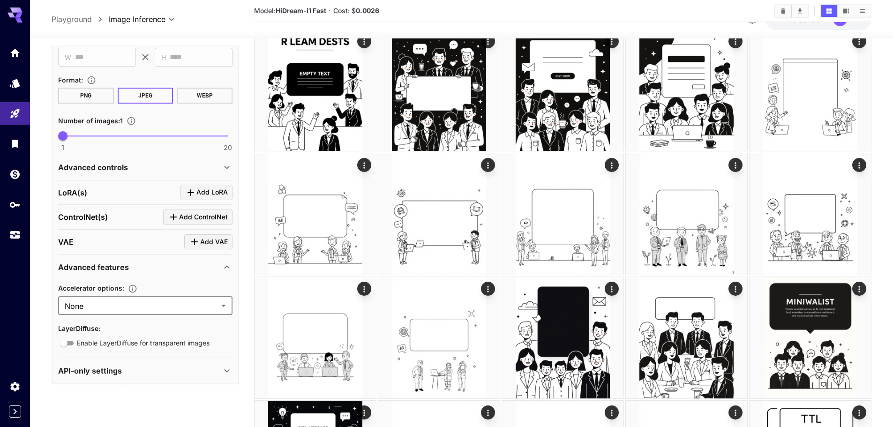
scroll to position [171, 0]
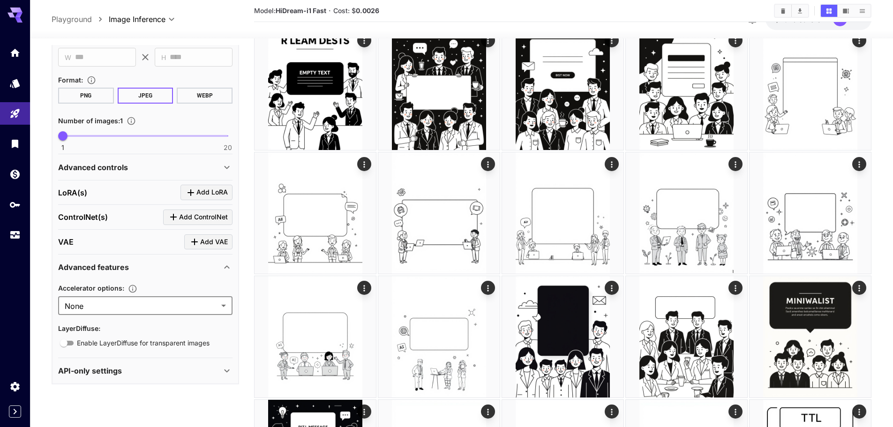
click at [156, 279] on div "Accelerator options : None **** ​ LayerDiffuse : Enable LayerDiffuse for transp…" at bounding box center [145, 313] width 174 height 70
click at [162, 270] on div "Advanced features" at bounding box center [139, 266] width 163 height 11
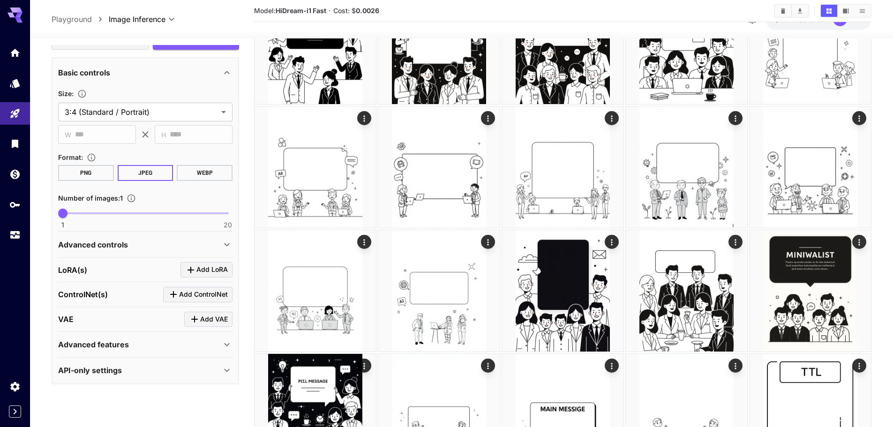
scroll to position [218, 0]
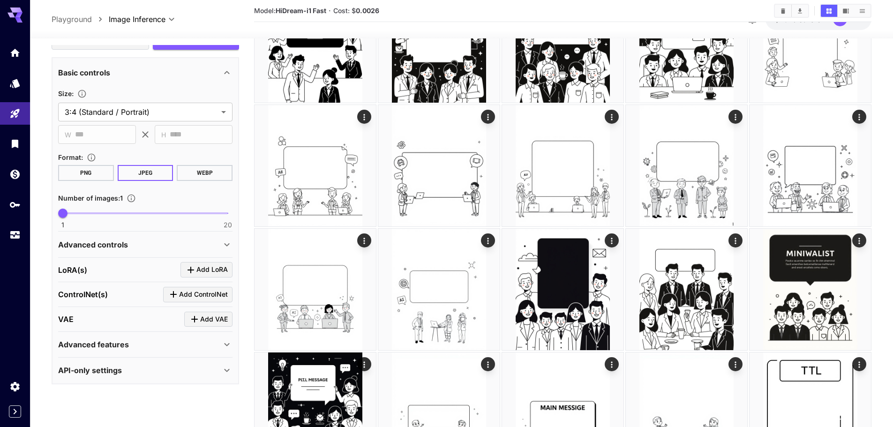
click at [127, 371] on div "API-only settings" at bounding box center [139, 370] width 163 height 11
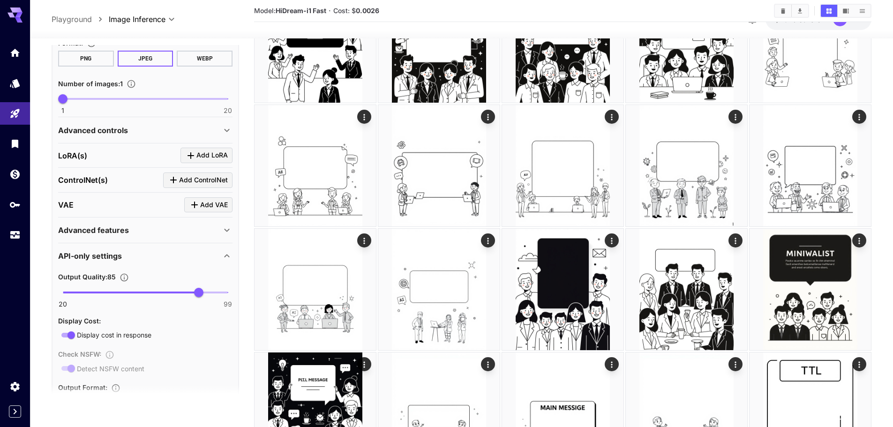
scroll to position [638, 0]
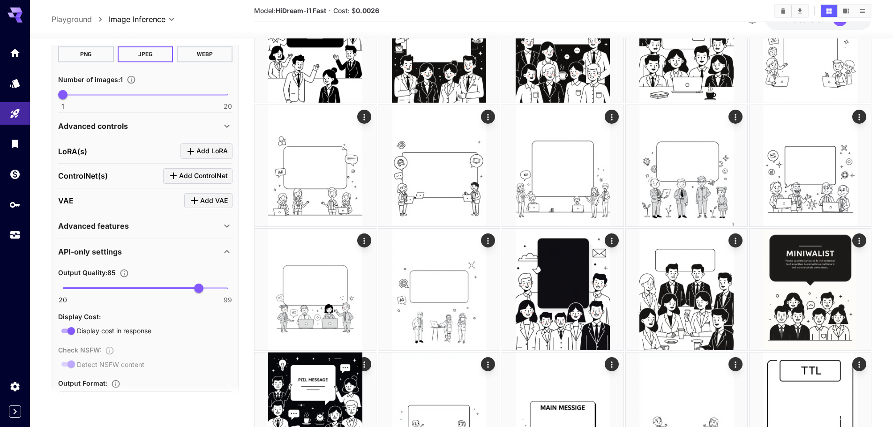
type input "**"
click at [210, 291] on span "20 99 90" at bounding box center [145, 288] width 165 height 14
click at [210, 291] on span "90" at bounding box center [208, 287] width 9 height 9
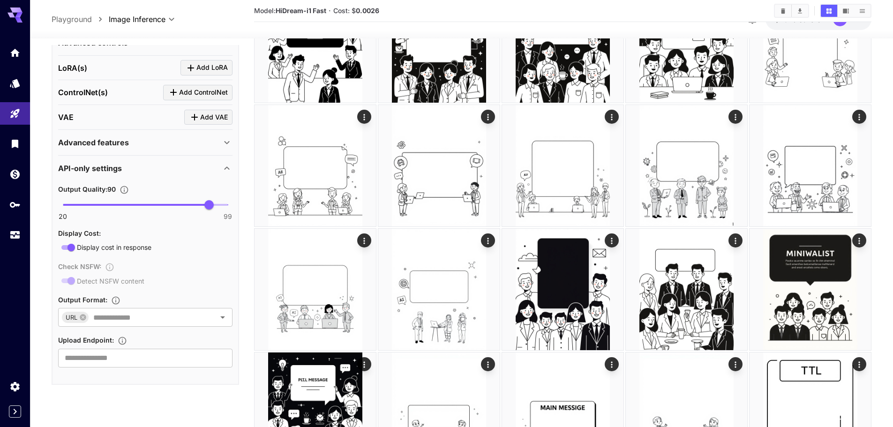
scroll to position [722, 0]
click at [120, 365] on input "text" at bounding box center [145, 357] width 174 height 19
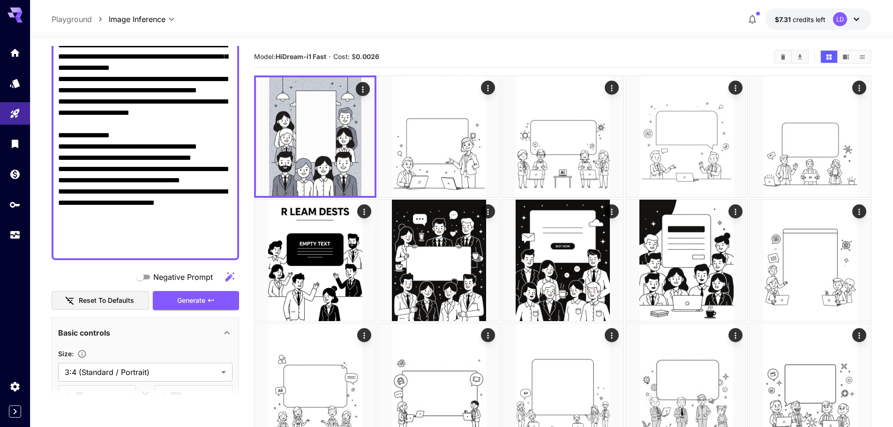
scroll to position [261, 0]
click at [193, 291] on button "Generate" at bounding box center [196, 300] width 86 height 19
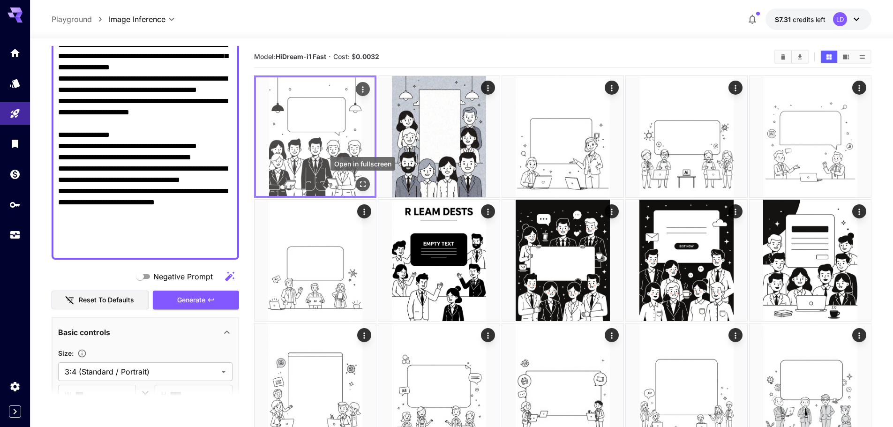
click at [361, 185] on icon "Open in fullscreen" at bounding box center [362, 183] width 9 height 9
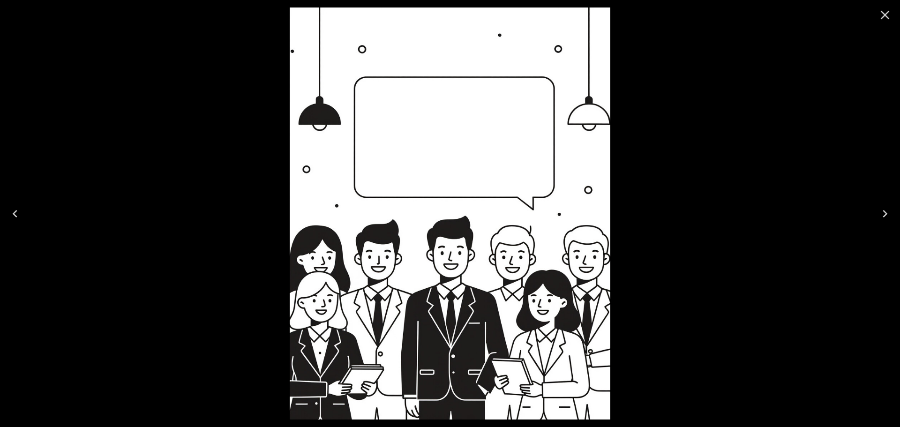
click at [697, 202] on div at bounding box center [450, 213] width 900 height 427
click at [894, 12] on button "Close" at bounding box center [884, 15] width 22 height 22
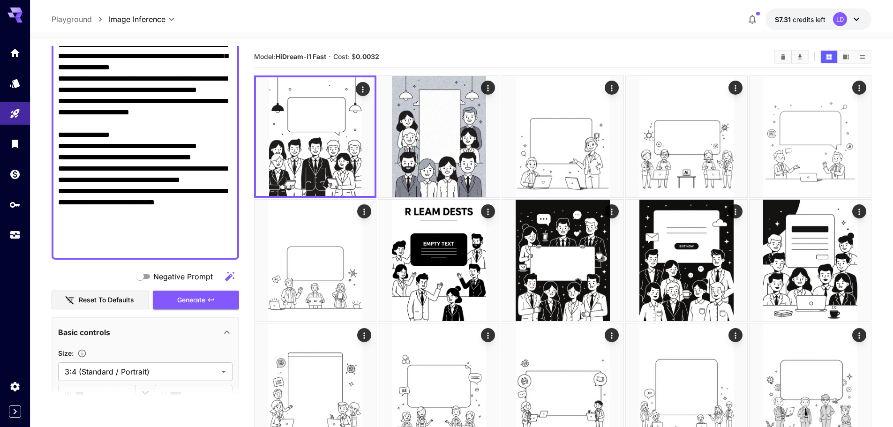
click at [199, 99] on textarea "Negative Prompt" at bounding box center [145, 62] width 174 height 382
click at [216, 142] on textarea "Negative Prompt" at bounding box center [145, 62] width 174 height 382
click at [143, 166] on textarea "Negative Prompt" at bounding box center [145, 62] width 174 height 382
paste textarea "**********"
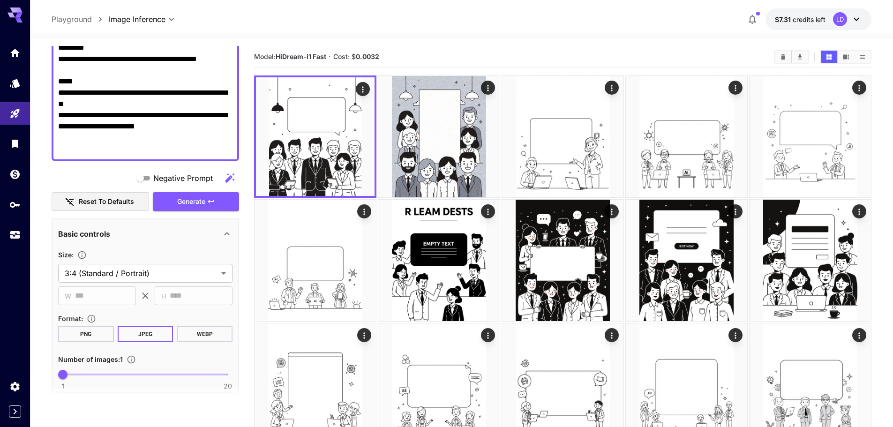
scroll to position [485, 0]
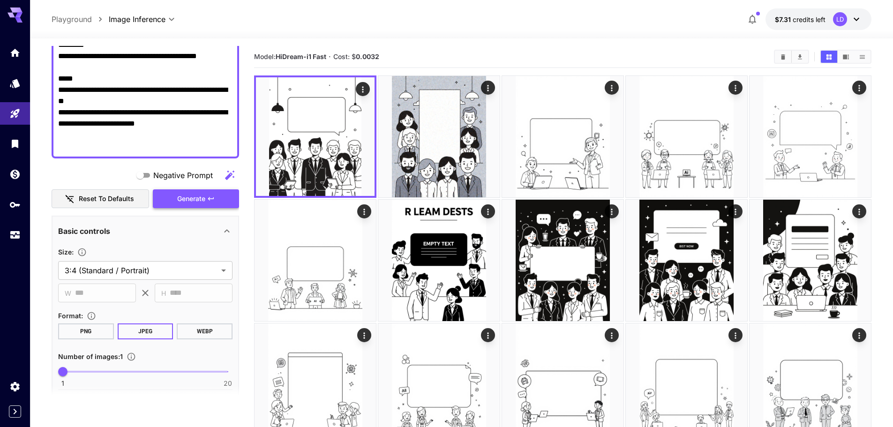
type textarea "**********"
click at [200, 194] on span "Generate" at bounding box center [191, 199] width 28 height 12
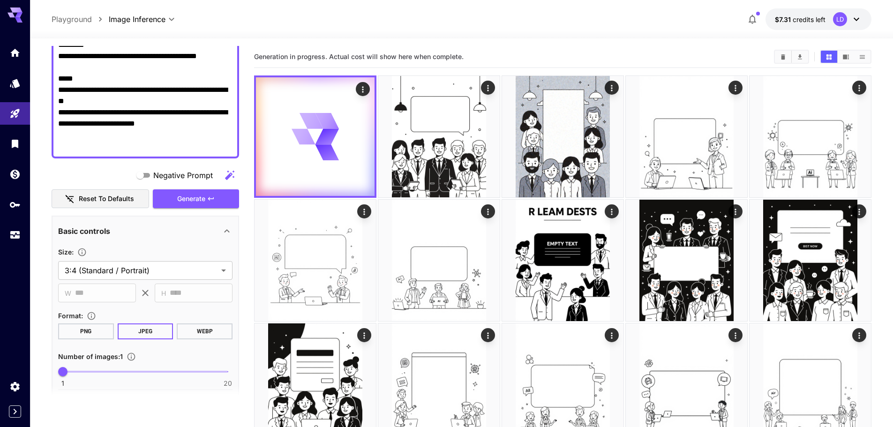
click at [97, 374] on span "1 20 1" at bounding box center [145, 372] width 165 height 14
type input "*"
click at [190, 195] on span "Generate" at bounding box center [191, 199] width 28 height 12
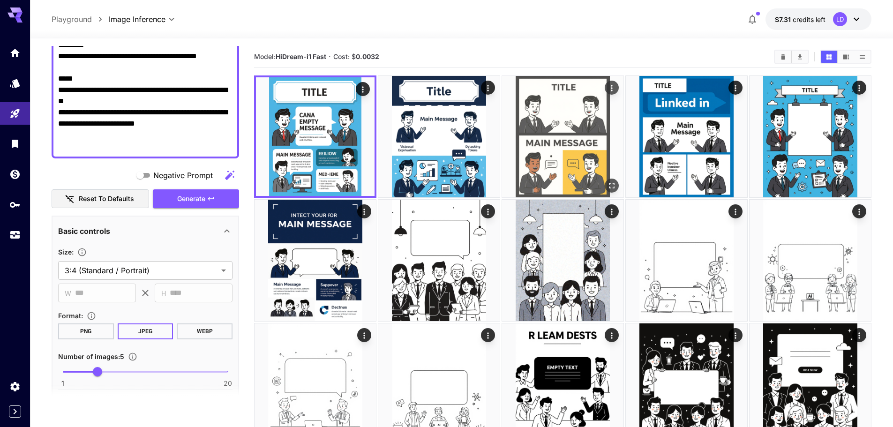
click at [552, 131] on img at bounding box center [562, 136] width 121 height 121
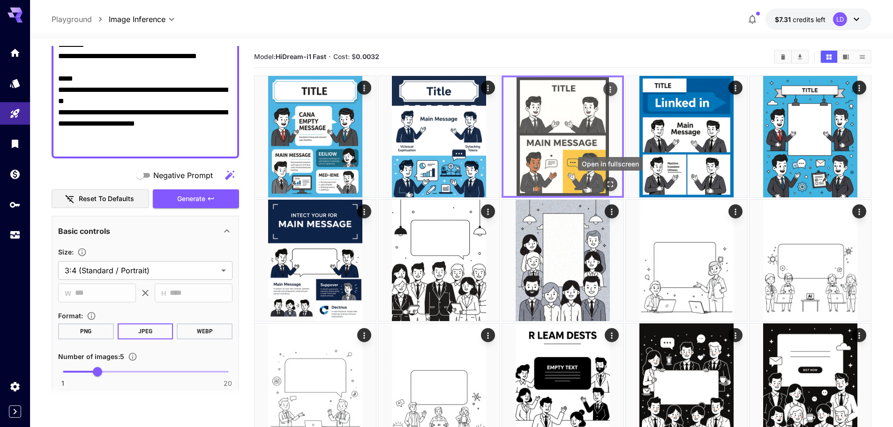
click at [612, 180] on icon "Open in fullscreen" at bounding box center [609, 183] width 9 height 9
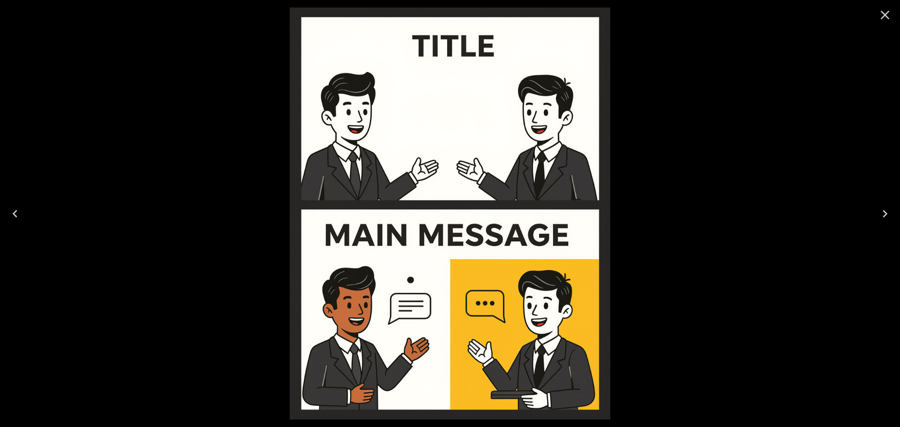
click at [709, 218] on div at bounding box center [450, 213] width 900 height 427
click at [883, 23] on button "Close" at bounding box center [884, 15] width 22 height 22
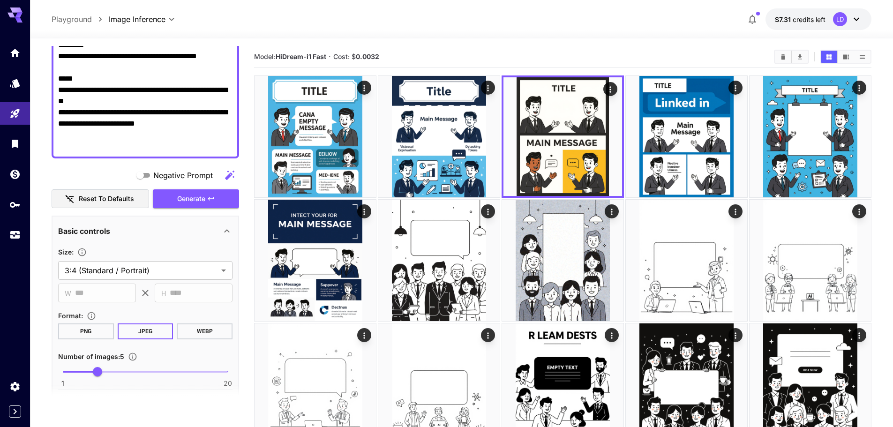
click at [736, 46] on div "Model: HiDream-i1 Fast · Cost: $ 0.0032" at bounding box center [562, 57] width 617 height 22
paste textarea "**********"
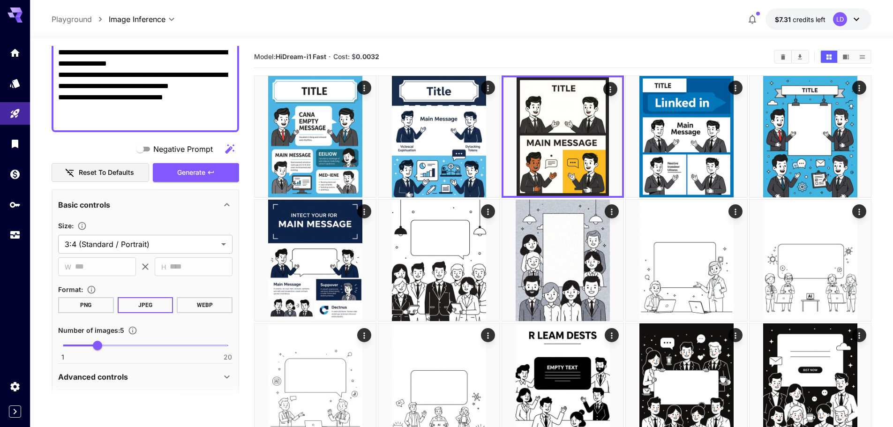
scroll to position [251, 0]
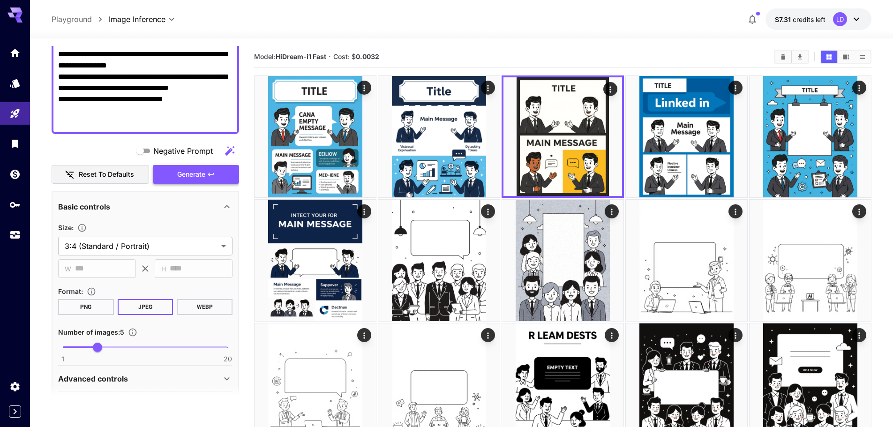
type textarea "**********"
click at [213, 178] on icon "button" at bounding box center [210, 174] width 7 height 7
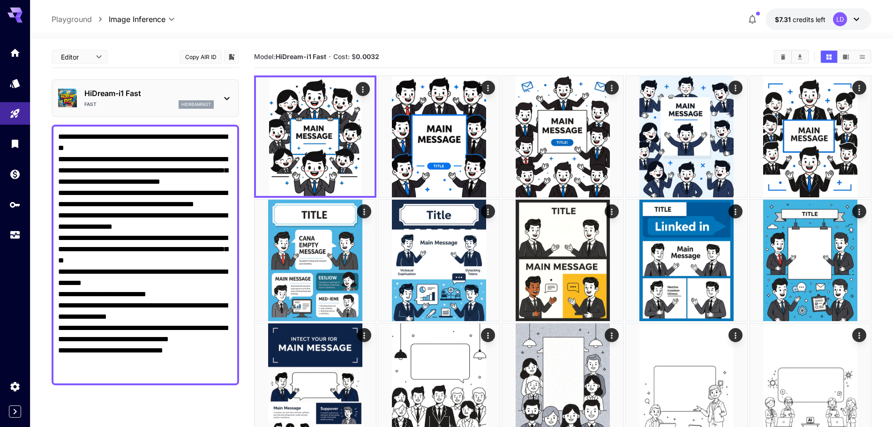
scroll to position [251, 0]
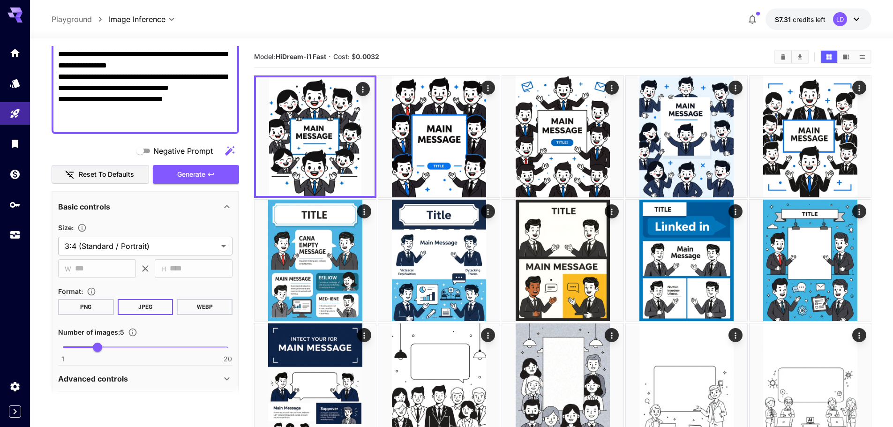
click at [170, 136] on div "**********" at bounding box center [145, 258] width 187 height 926
click at [188, 111] on textarea "**********" at bounding box center [145, 3] width 174 height 247
paste textarea "**********"
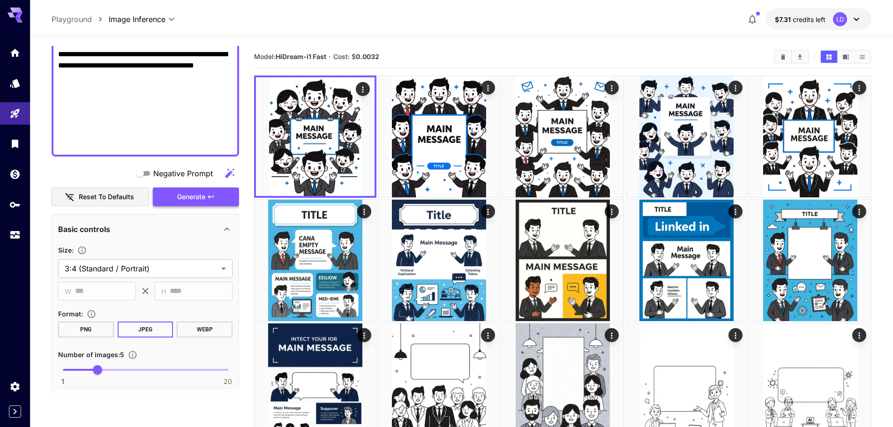
click at [193, 192] on span "Generate" at bounding box center [191, 197] width 28 height 12
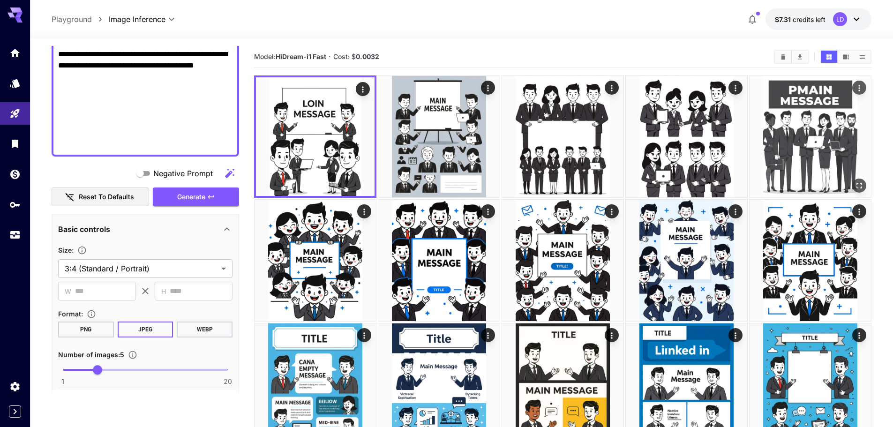
click at [861, 184] on icon "Open in fullscreen" at bounding box center [859, 186] width 6 height 6
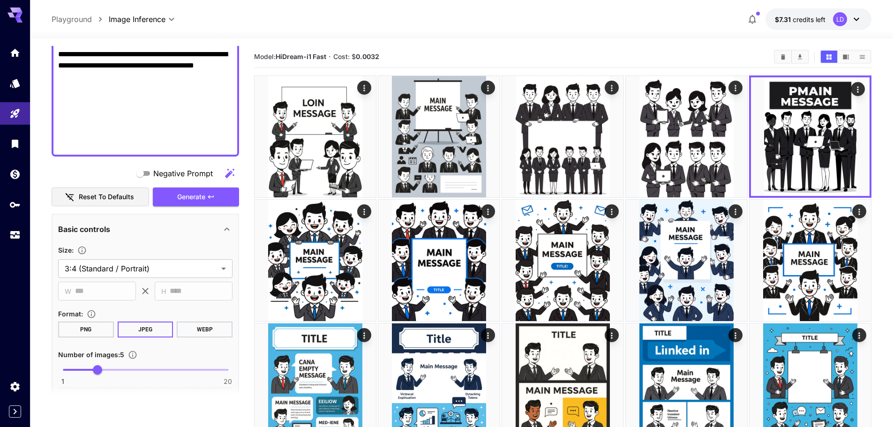
click at [85, 139] on textarea "**********" at bounding box center [145, 15] width 174 height 270
paste textarea "**********"
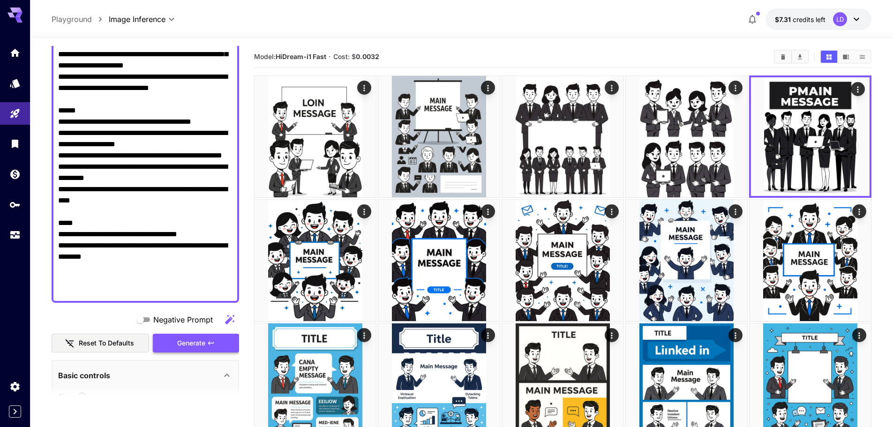
type textarea "**********"
click at [193, 339] on span "Generate" at bounding box center [191, 343] width 28 height 12
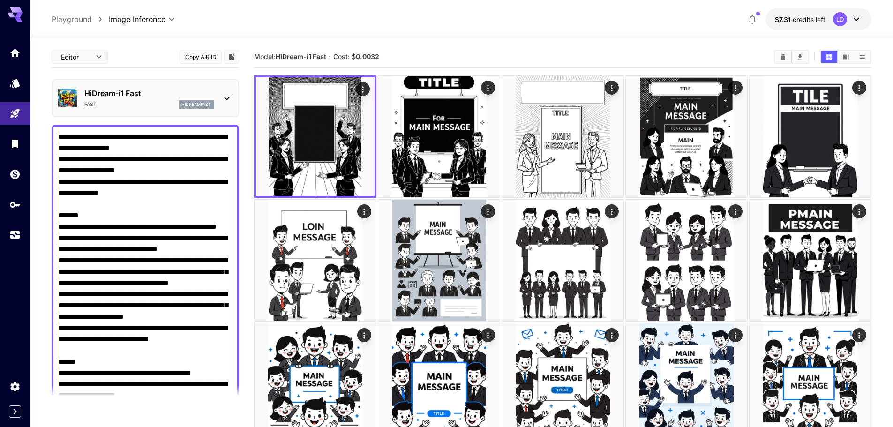
scroll to position [251, 0]
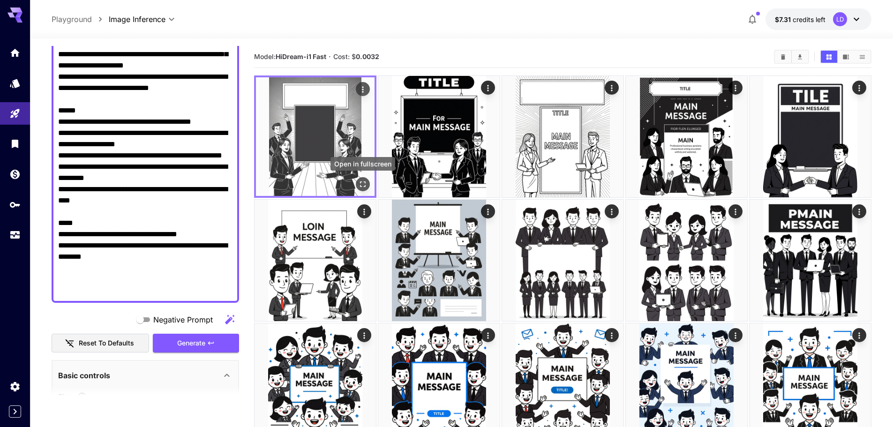
click at [361, 190] on button "Open in fullscreen" at bounding box center [363, 184] width 14 height 14
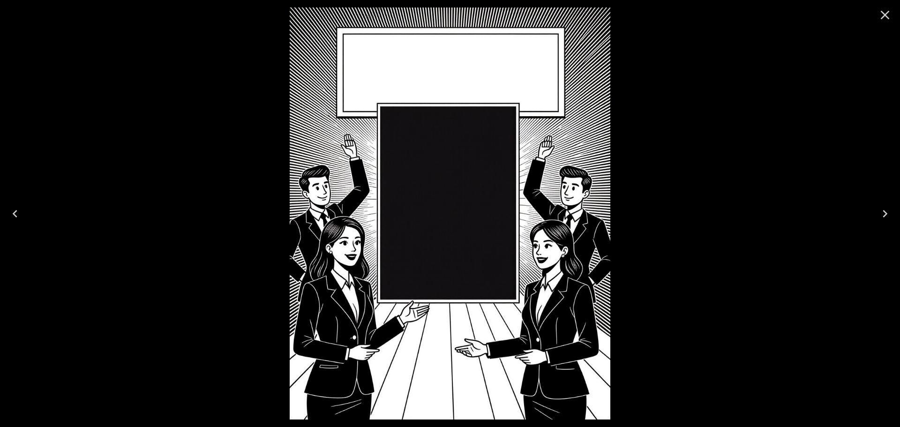
click at [671, 149] on div at bounding box center [450, 213] width 900 height 427
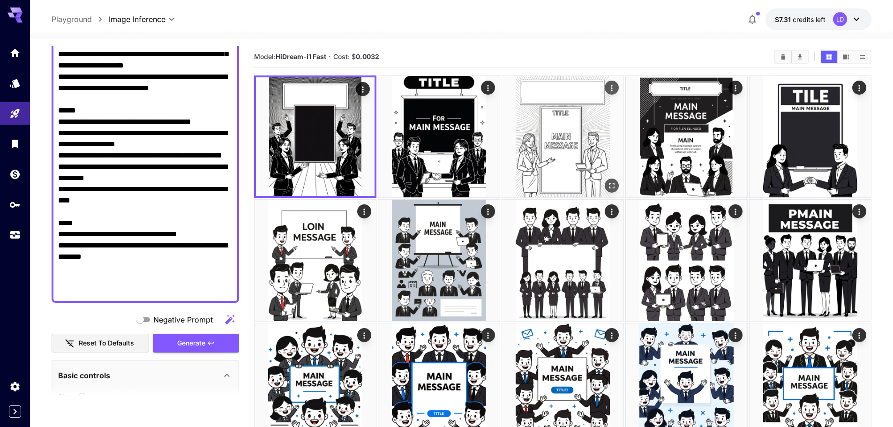
click at [607, 183] on icon "Open in fullscreen" at bounding box center [611, 185] width 9 height 9
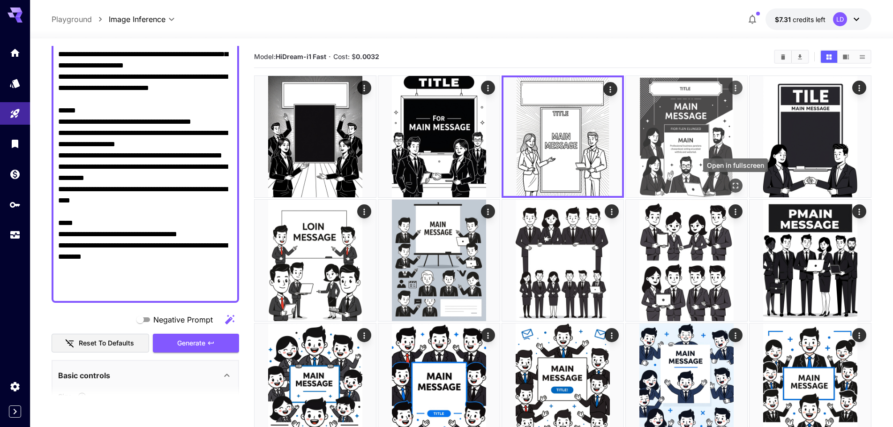
click at [740, 186] on button "Open in fullscreen" at bounding box center [735, 186] width 14 height 14
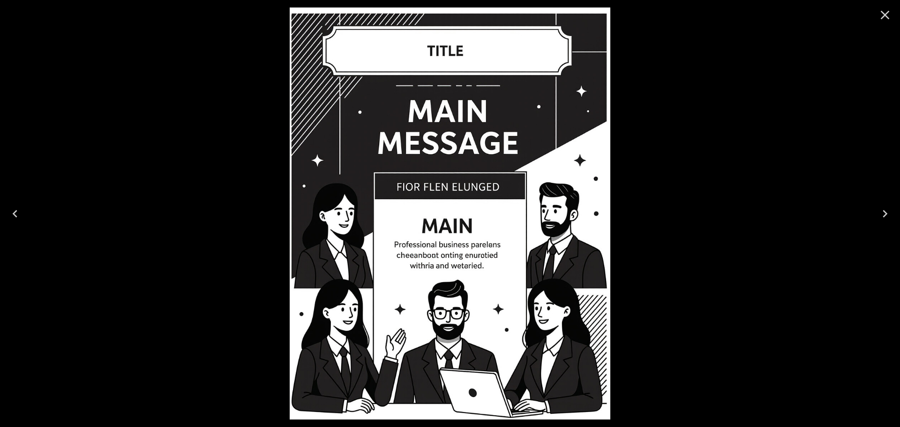
click at [888, 13] on icon "Close" at bounding box center [884, 14] width 15 height 15
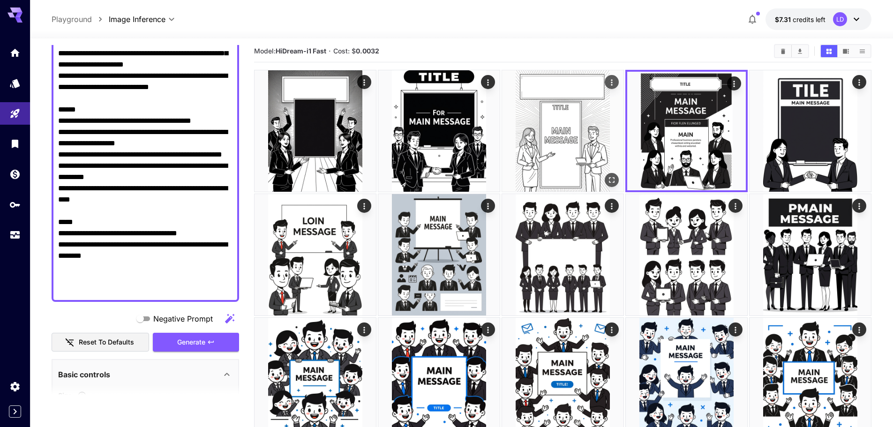
scroll to position [0, 0]
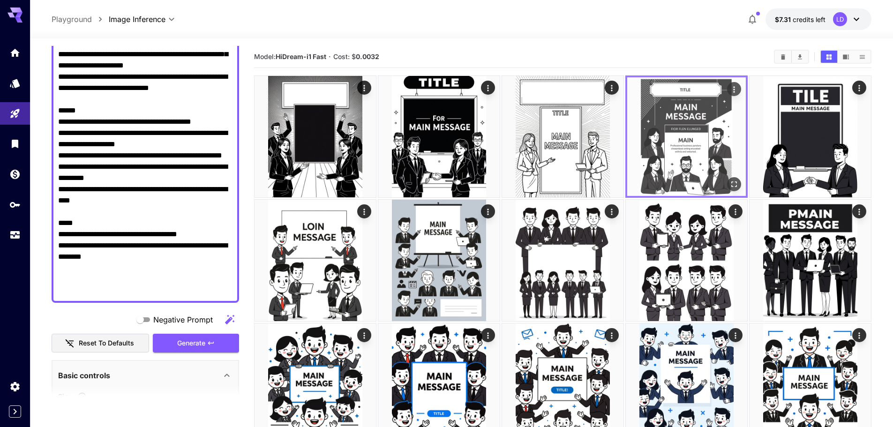
click at [724, 180] on img at bounding box center [686, 136] width 119 height 119
click at [731, 184] on icon "Open in fullscreen" at bounding box center [733, 183] width 9 height 9
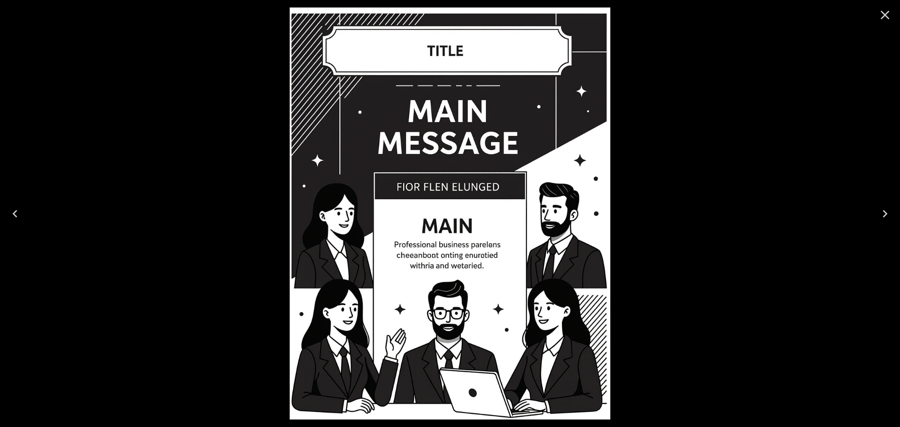
click at [718, 196] on div at bounding box center [450, 213] width 900 height 427
click at [882, 22] on icon "Close" at bounding box center [884, 14] width 15 height 15
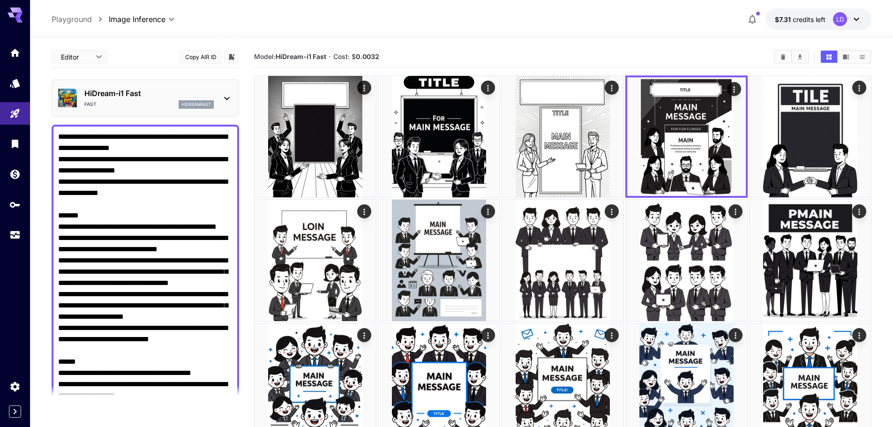
click at [179, 106] on div "hidreamfast" at bounding box center [196, 104] width 35 height 8
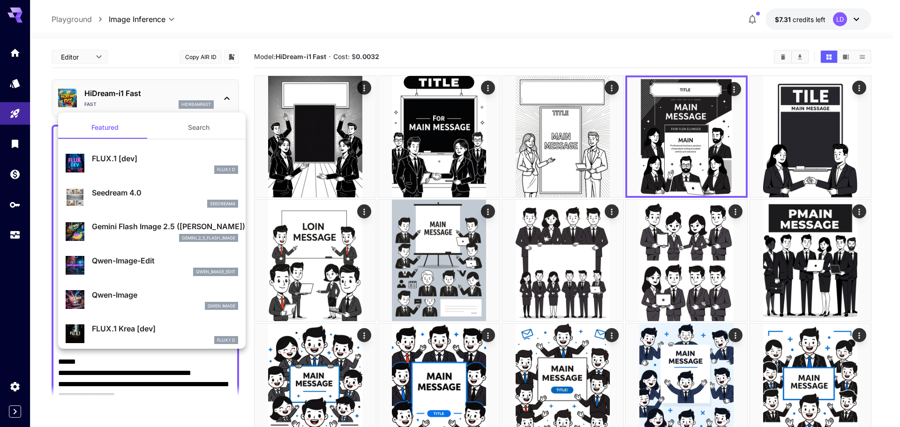
click at [178, 106] on div at bounding box center [450, 213] width 900 height 427
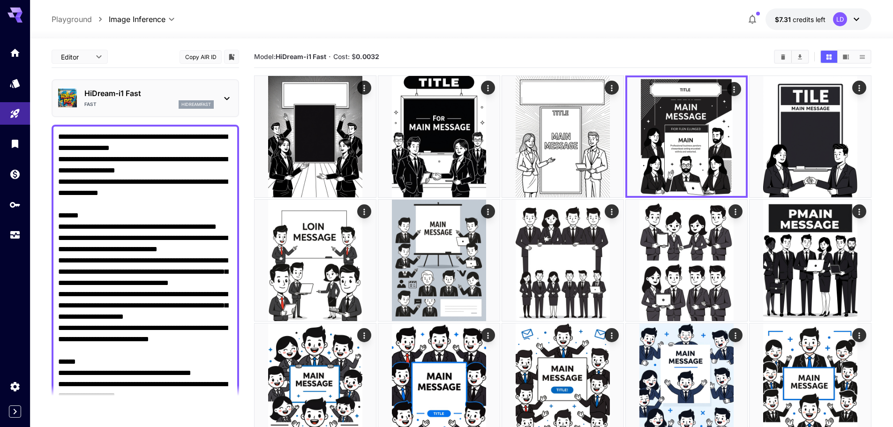
click at [165, 97] on p "HiDream-i1 Fast" at bounding box center [148, 93] width 129 height 11
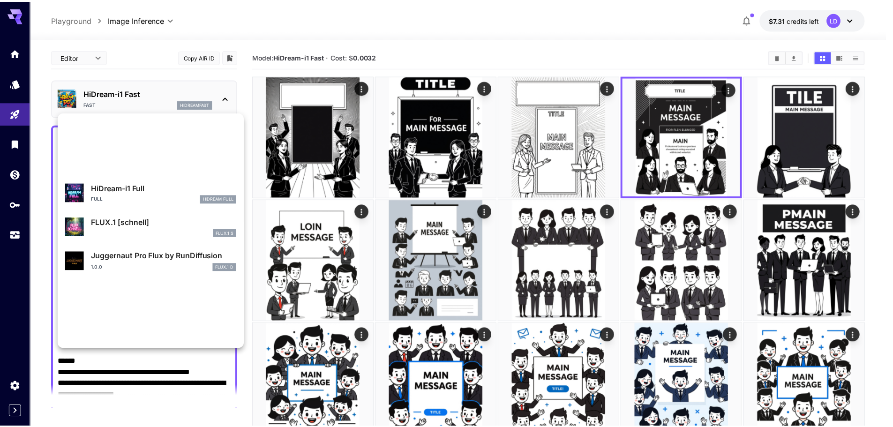
scroll to position [818, 0]
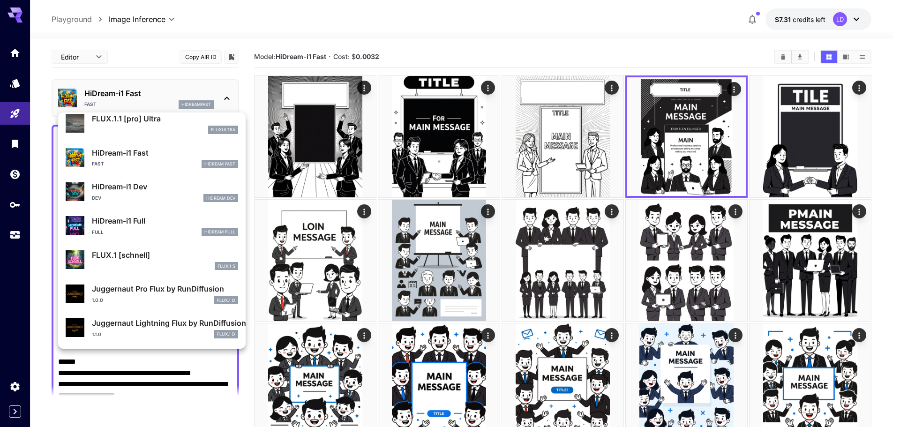
click at [158, 338] on div "1.1.0 FLUX.1 D" at bounding box center [165, 334] width 146 height 8
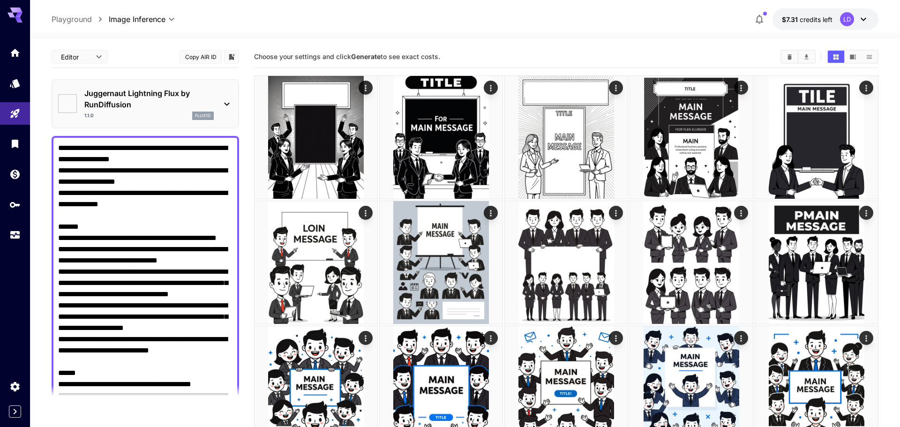
type input "*"
type input "**"
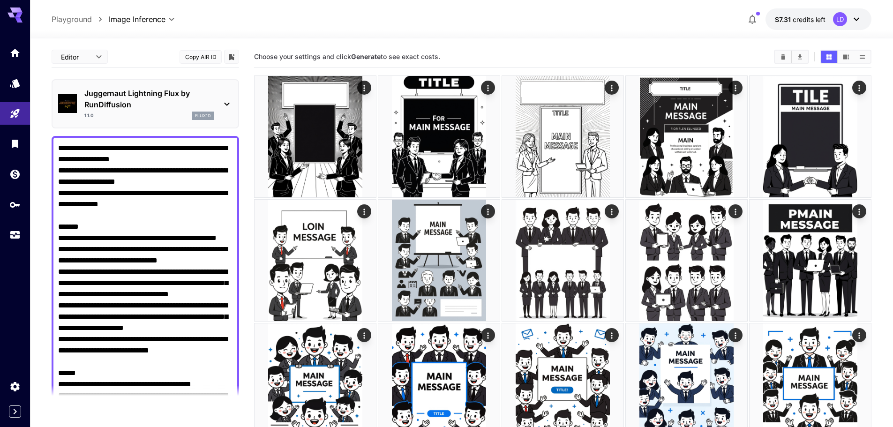
click at [150, 258] on textarea "Negative Prompt" at bounding box center [145, 350] width 174 height 416
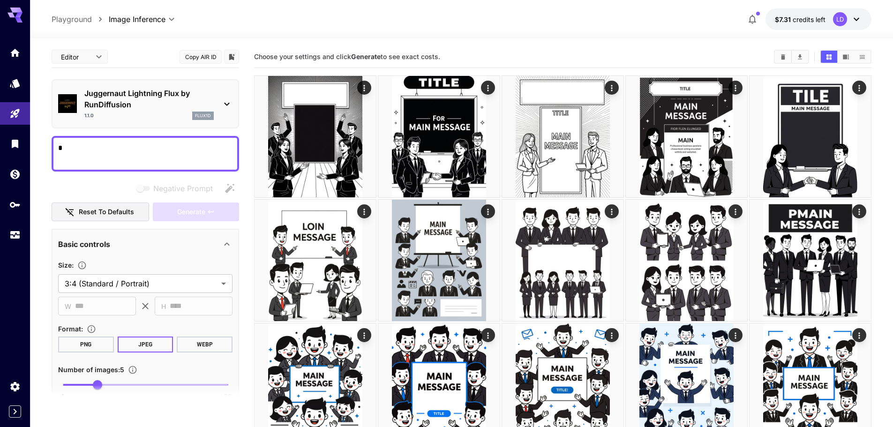
click at [151, 136] on div "*" at bounding box center [145, 154] width 187 height 36
click at [143, 145] on textarea "*" at bounding box center [145, 153] width 174 height 22
paste textarea "**********"
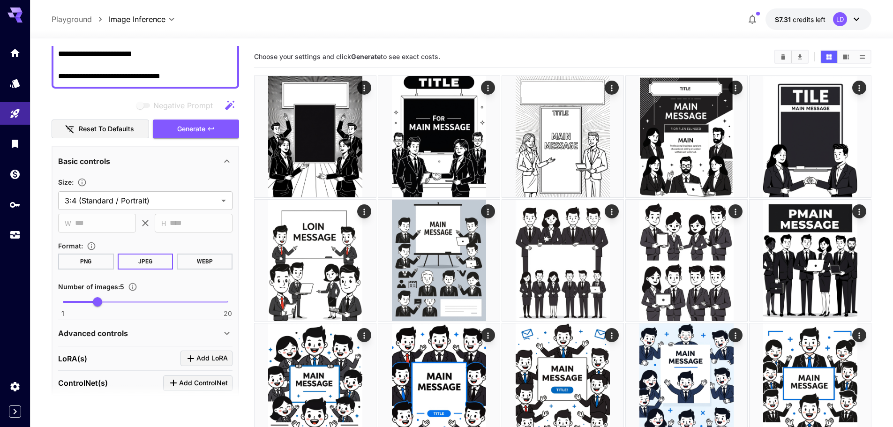
scroll to position [580, 0]
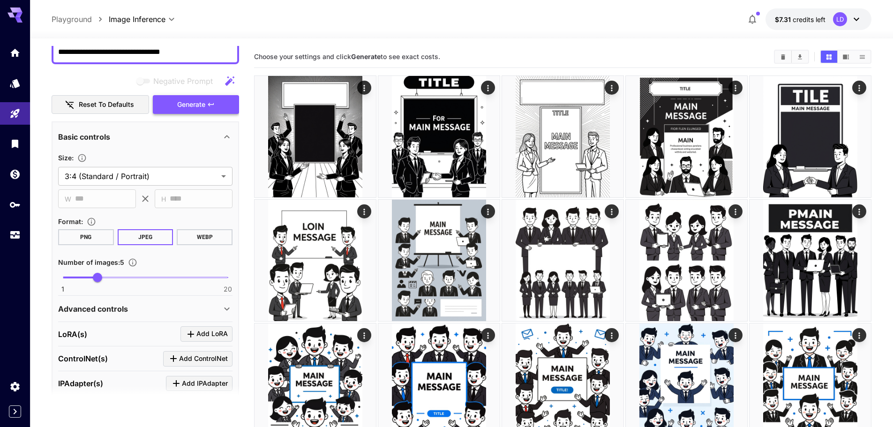
type textarea "**********"
click at [214, 104] on icon "button" at bounding box center [211, 104] width 6 height 3
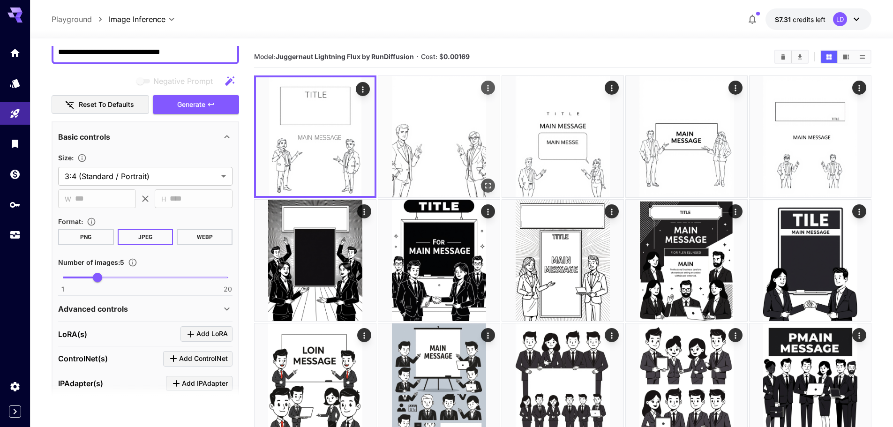
click at [456, 160] on img at bounding box center [438, 136] width 121 height 121
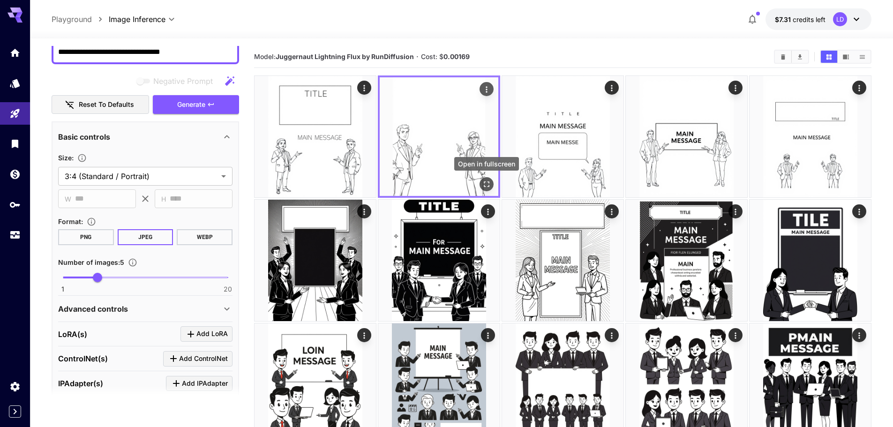
click at [492, 186] on button "Open in fullscreen" at bounding box center [486, 184] width 14 height 14
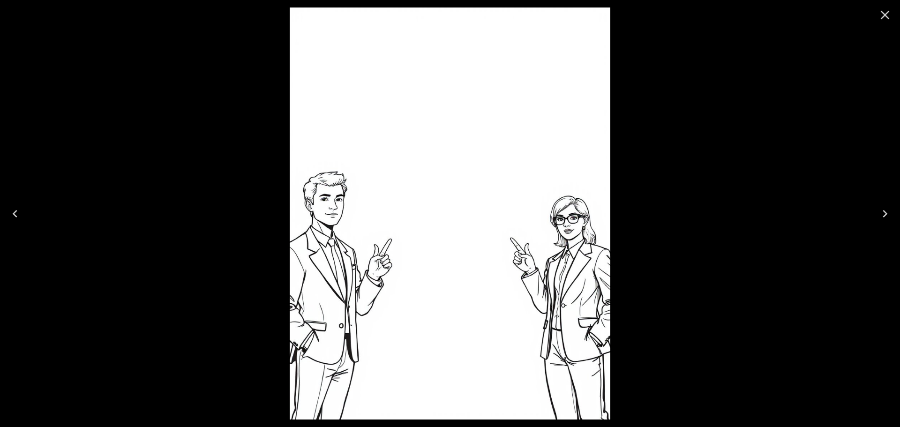
click at [693, 298] on div at bounding box center [450, 213] width 900 height 427
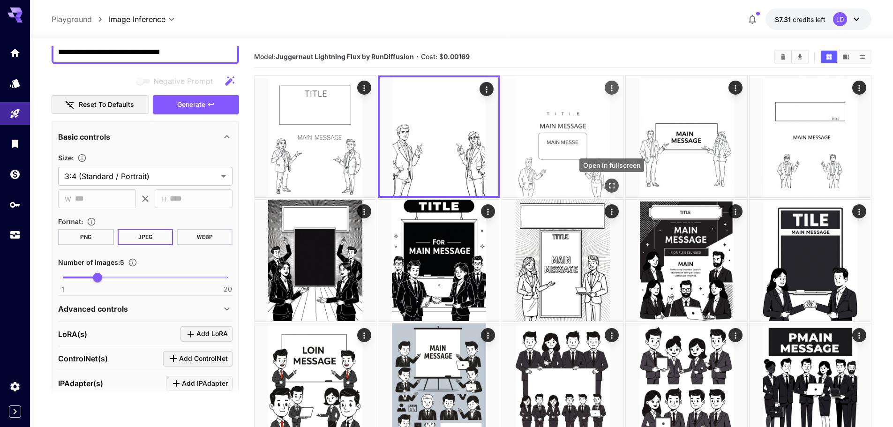
click at [613, 186] on icon "Open in fullscreen" at bounding box center [612, 186] width 6 height 6
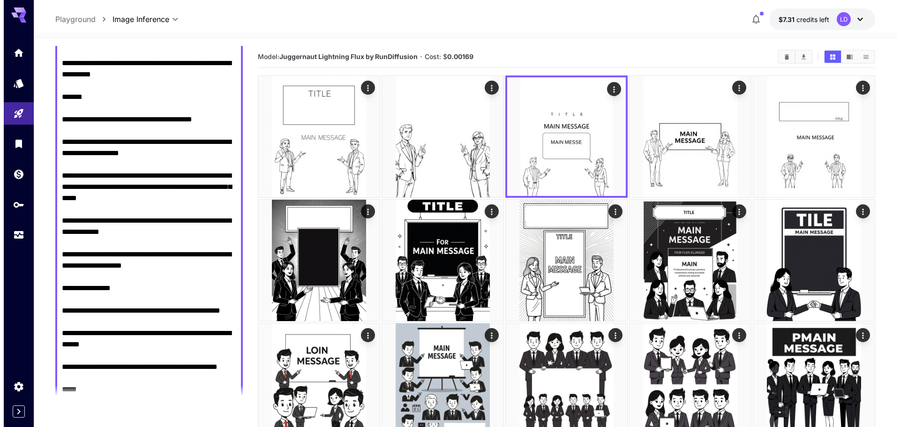
scroll to position [0, 0]
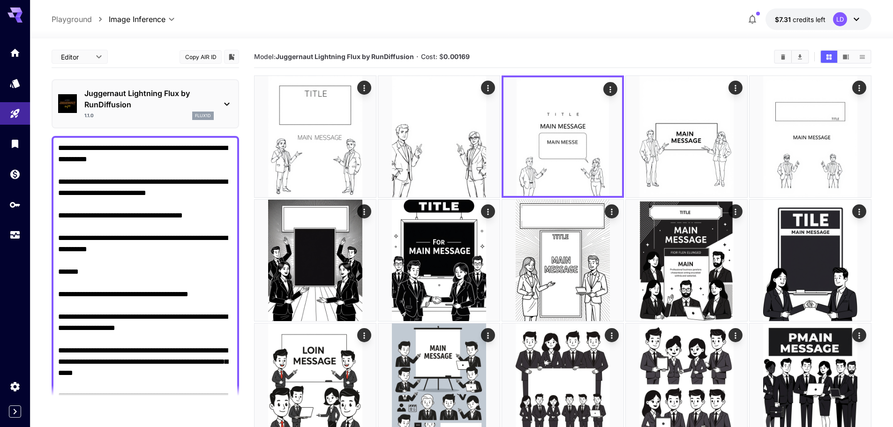
click at [188, 142] on textarea "**********" at bounding box center [145, 389] width 174 height 495
click at [206, 127] on div "Juggernaut Lightning Flux by RunDiffusion 1.1.0 flux1d" at bounding box center [145, 103] width 187 height 49
click at [174, 119] on div "1.1.0 flux1d" at bounding box center [148, 116] width 129 height 8
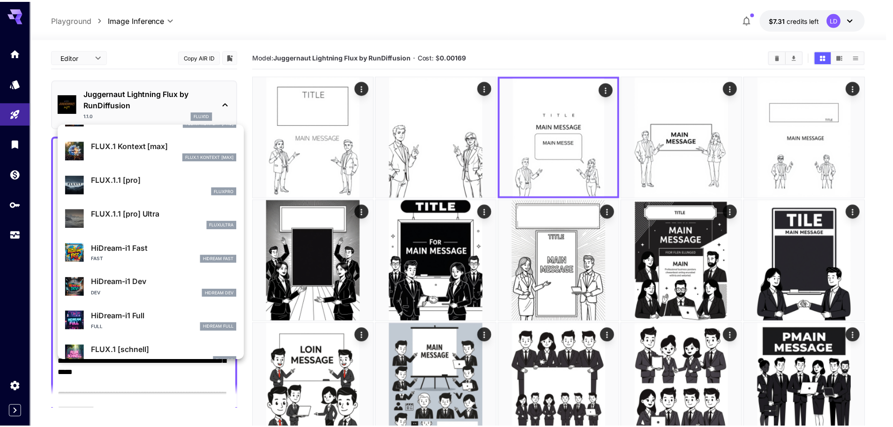
scroll to position [674, 0]
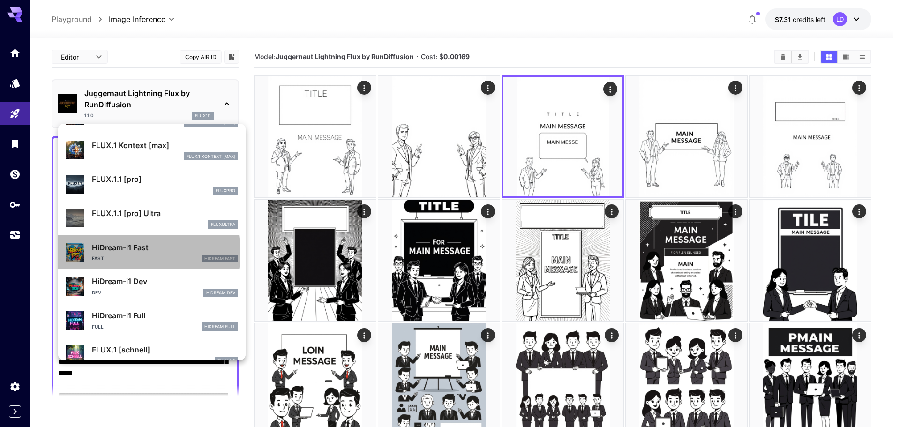
click at [126, 253] on p "HiDream-i1 Fast" at bounding box center [165, 247] width 146 height 11
type input "**"
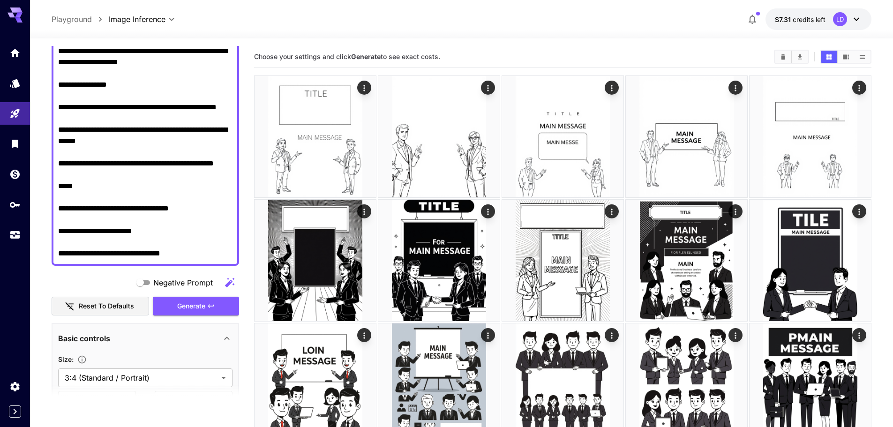
scroll to position [368, 0]
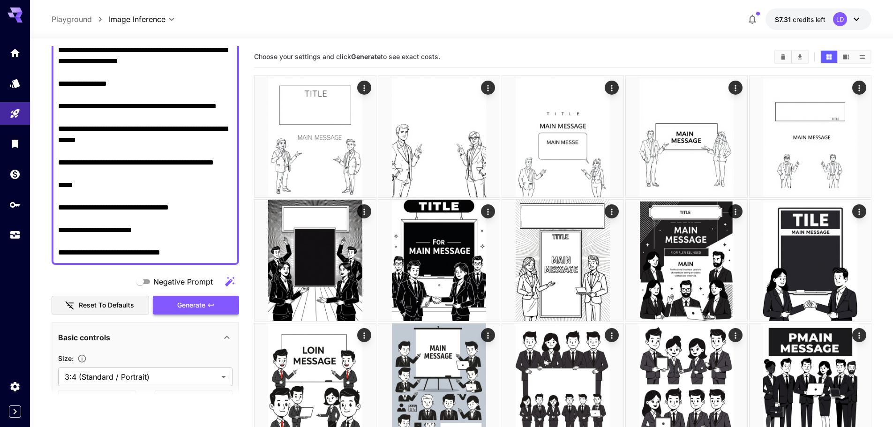
click at [194, 298] on button "Generate" at bounding box center [196, 305] width 86 height 19
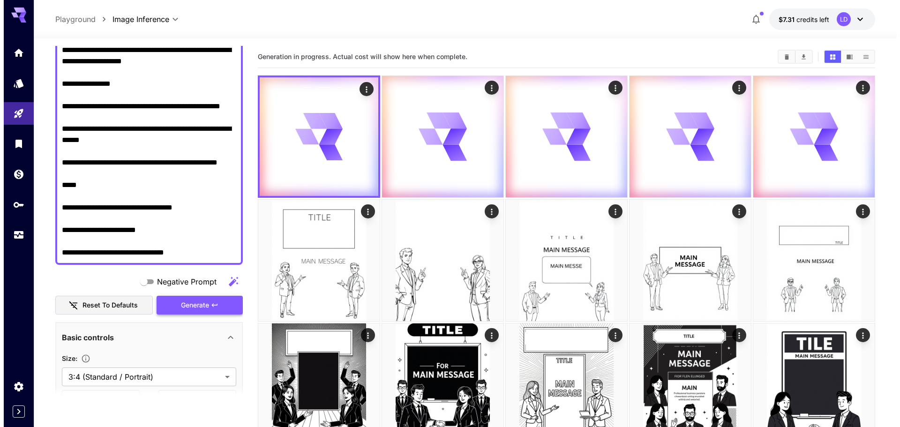
scroll to position [0, 0]
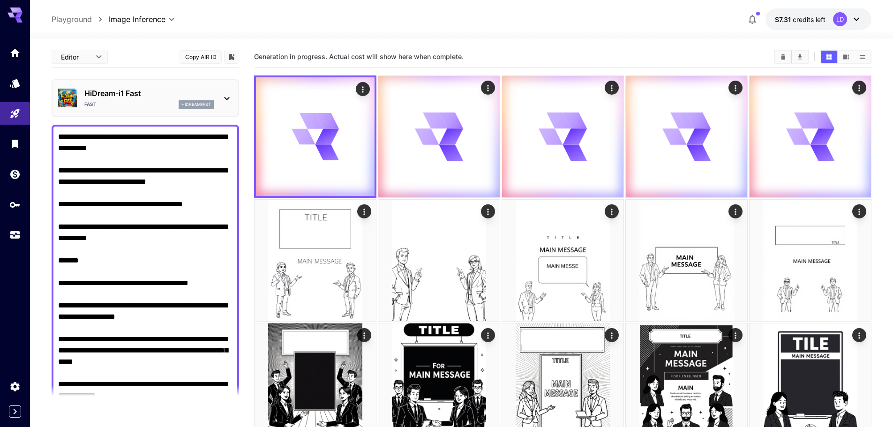
click at [222, 101] on icon at bounding box center [226, 98] width 11 height 11
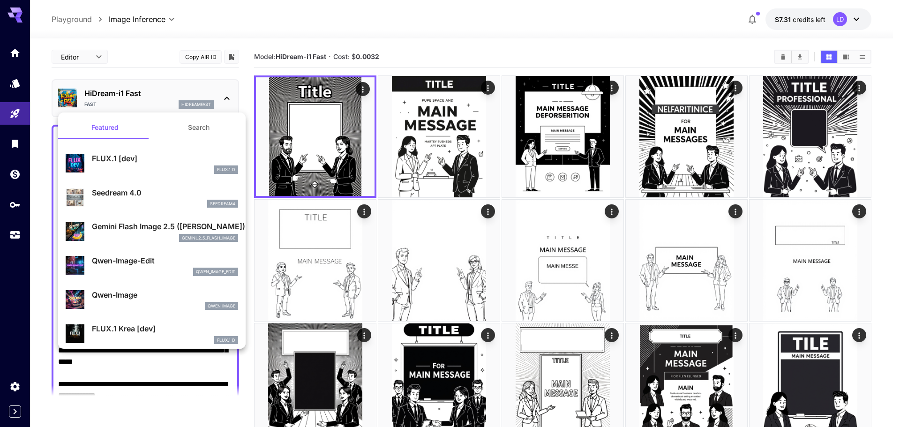
click at [159, 97] on div at bounding box center [450, 213] width 900 height 427
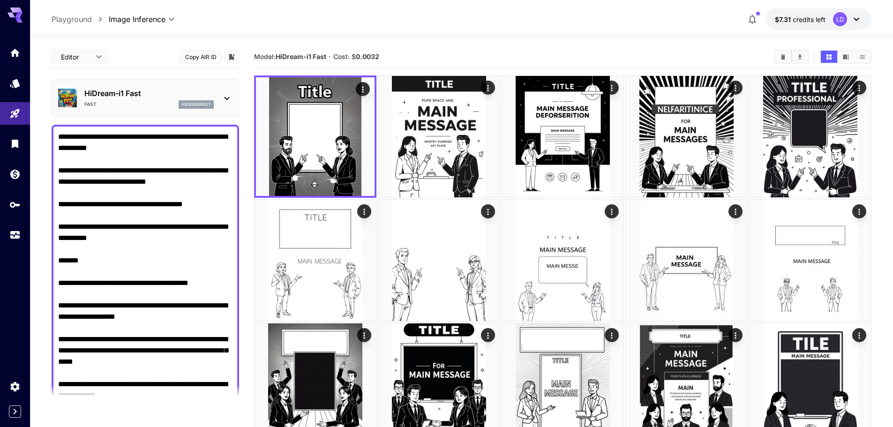
click at [104, 217] on textarea "**********" at bounding box center [145, 378] width 174 height 495
paste textarea "**********"
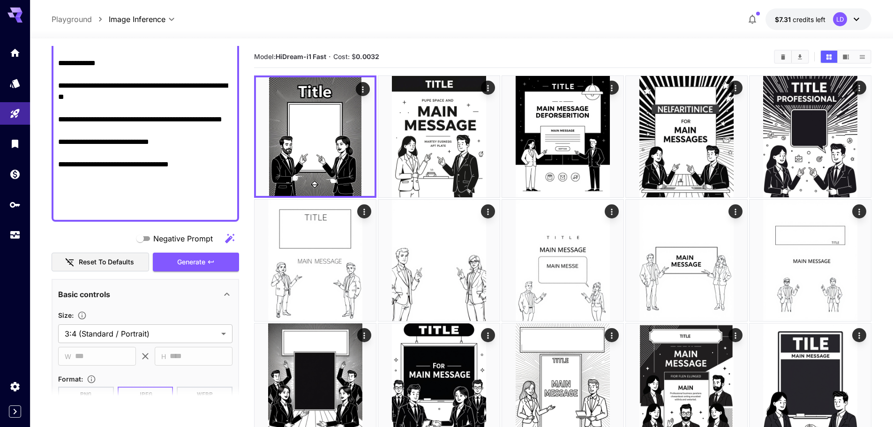
scroll to position [340, 0]
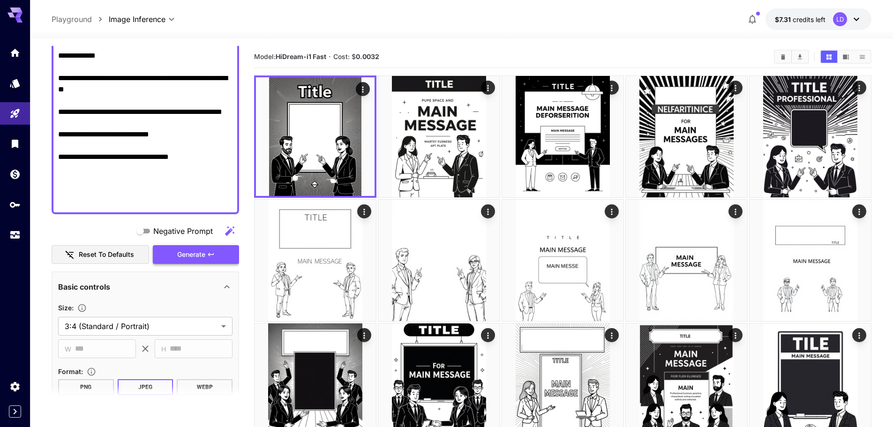
type textarea "**********"
click at [207, 263] on button "Generate" at bounding box center [196, 254] width 86 height 19
